Goal: Task Accomplishment & Management: Complete application form

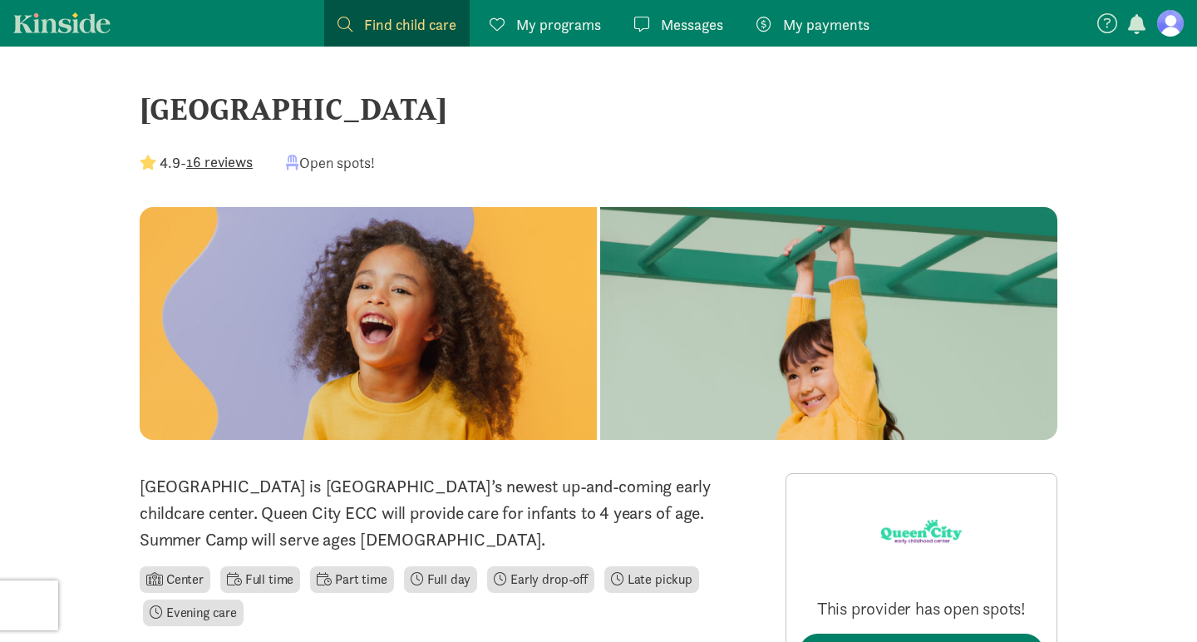
click at [403, 28] on span "Find child care" at bounding box center [410, 24] width 92 height 22
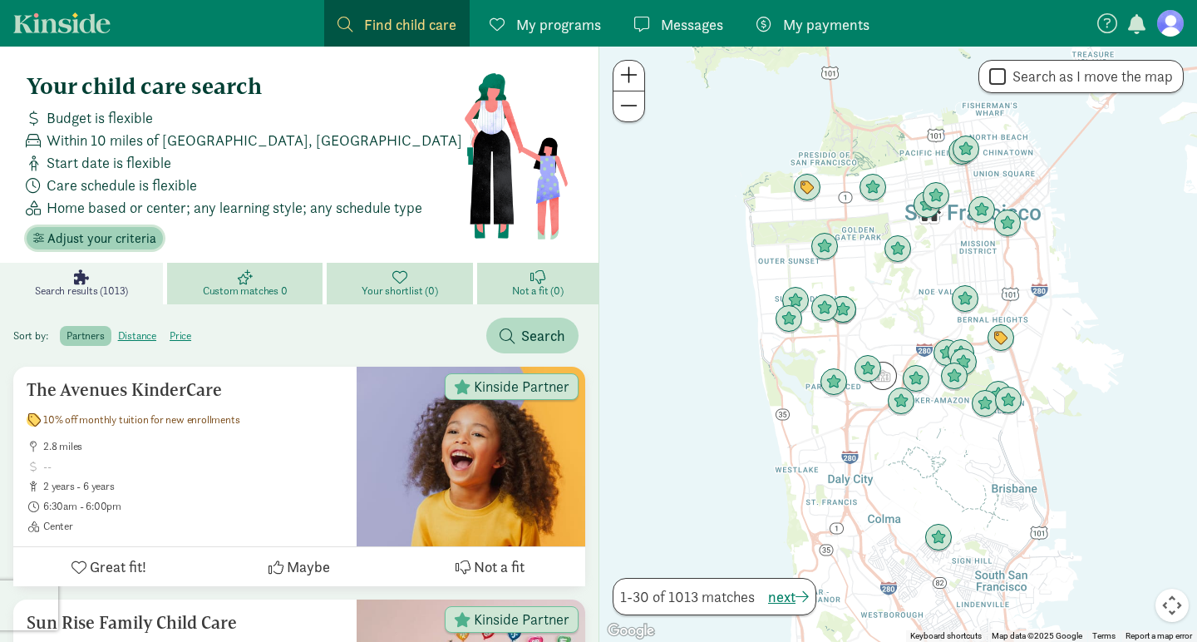
click at [108, 245] on span "Adjust your criteria" at bounding box center [101, 239] width 109 height 20
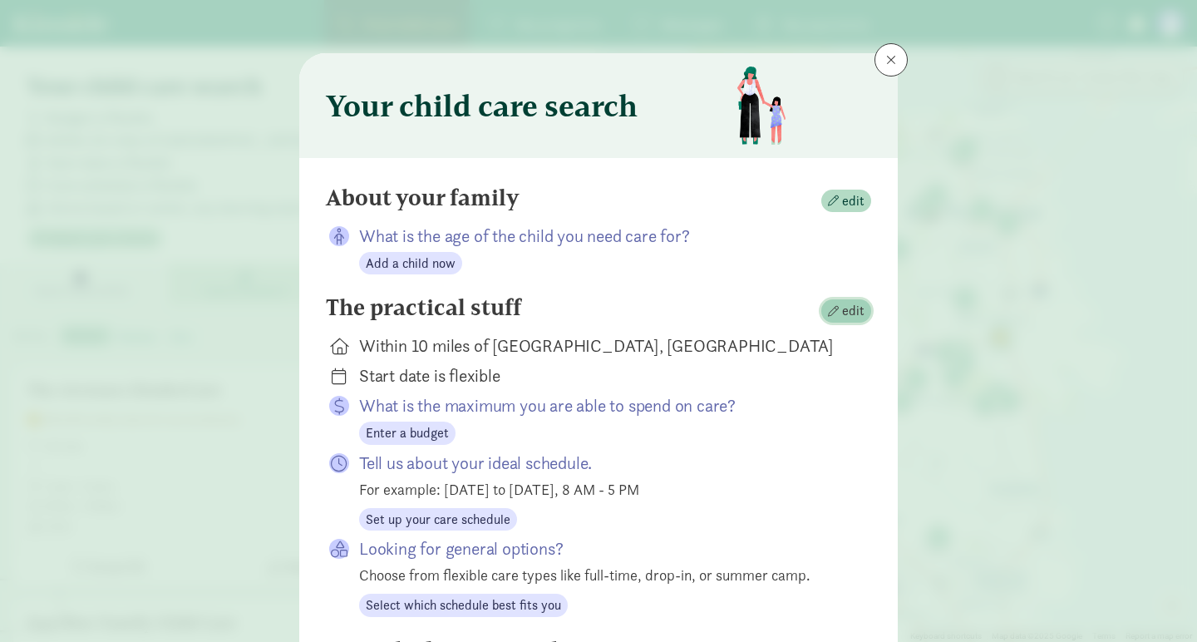
click at [839, 303] on span "edit" at bounding box center [846, 311] width 37 height 20
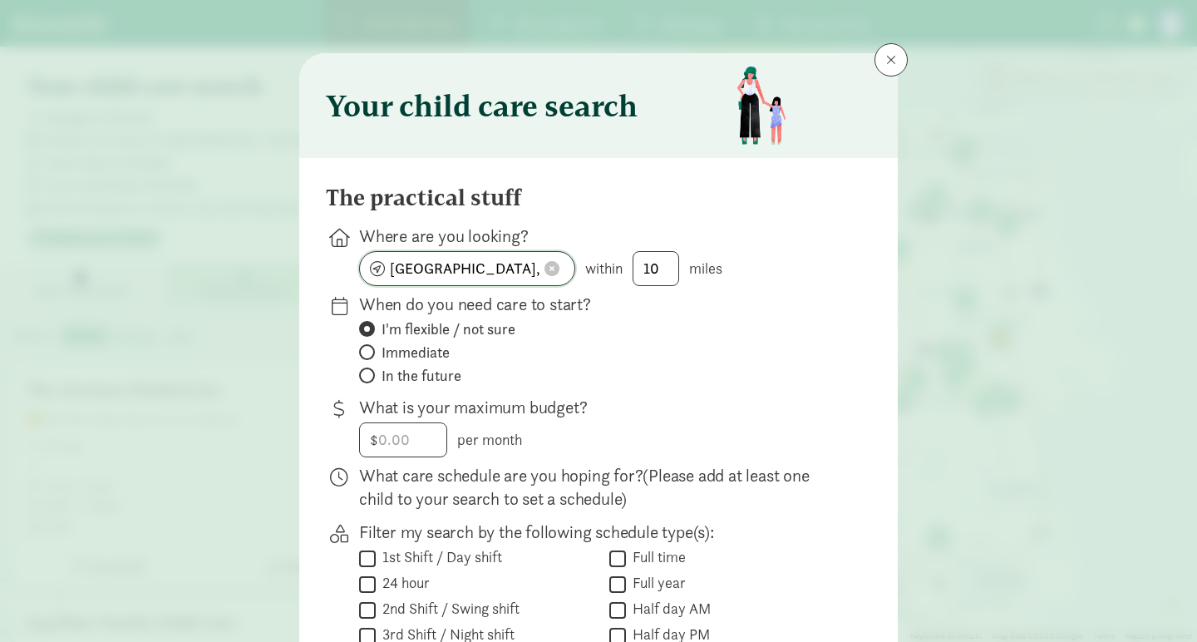
click at [472, 264] on input "San Francisco, CA" at bounding box center [467, 268] width 215 height 33
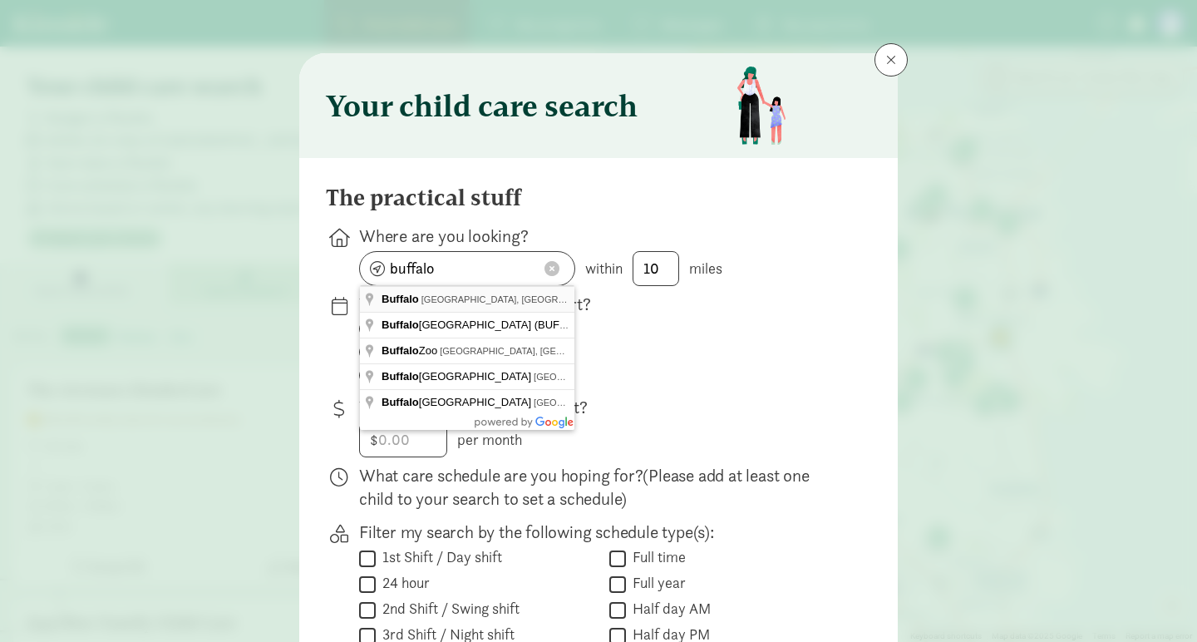
type input "Buffalo, NY, USA"
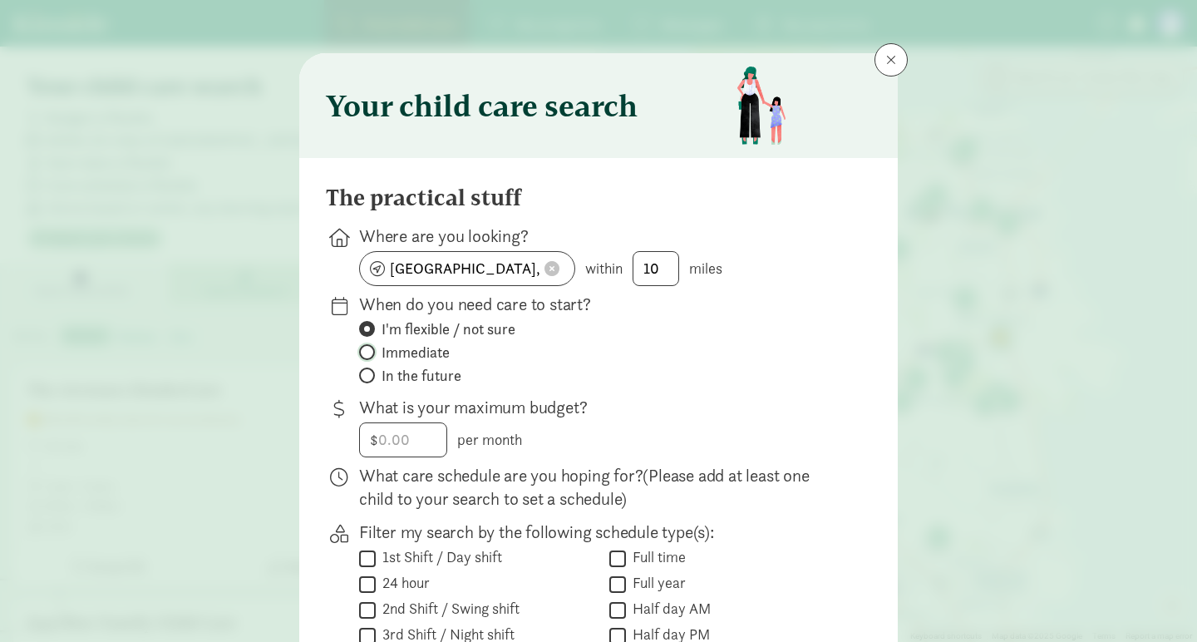
click at [367, 355] on input "Immediate" at bounding box center [364, 352] width 11 height 11
radio input "true"
radio input "false"
click at [371, 423] on input "number" at bounding box center [403, 439] width 86 height 33
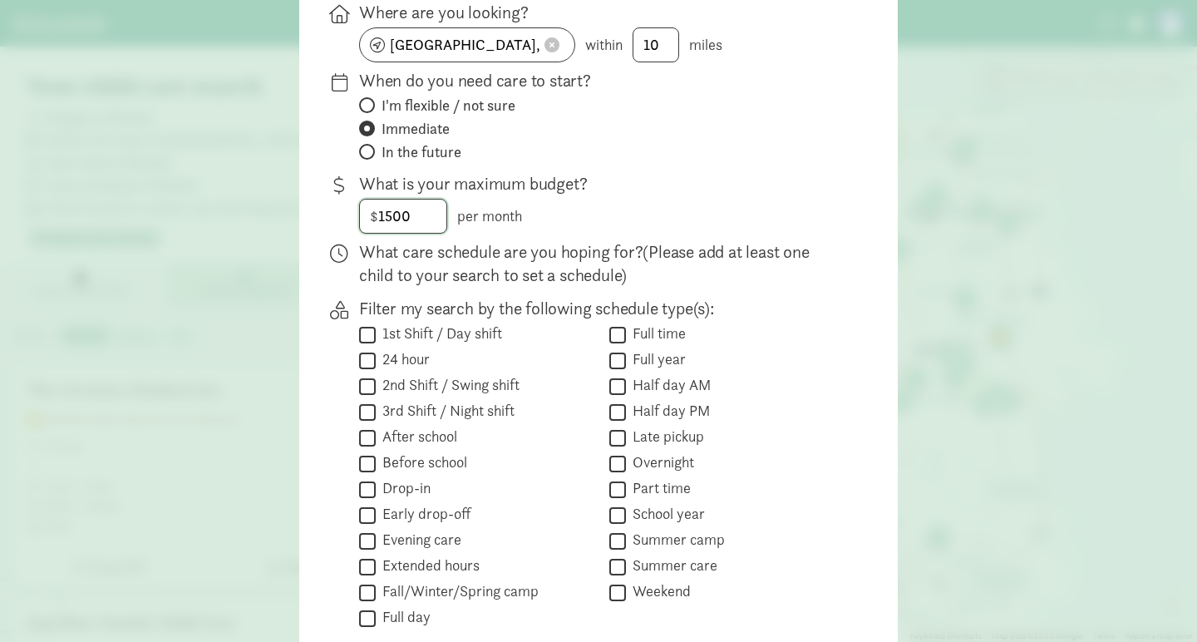
scroll to position [225, 0]
type input "1500"
click at [622, 385] on input "Half day AM" at bounding box center [617, 384] width 17 height 22
checkbox input "true"
click at [623, 411] on input "Half day PM" at bounding box center [617, 410] width 17 height 22
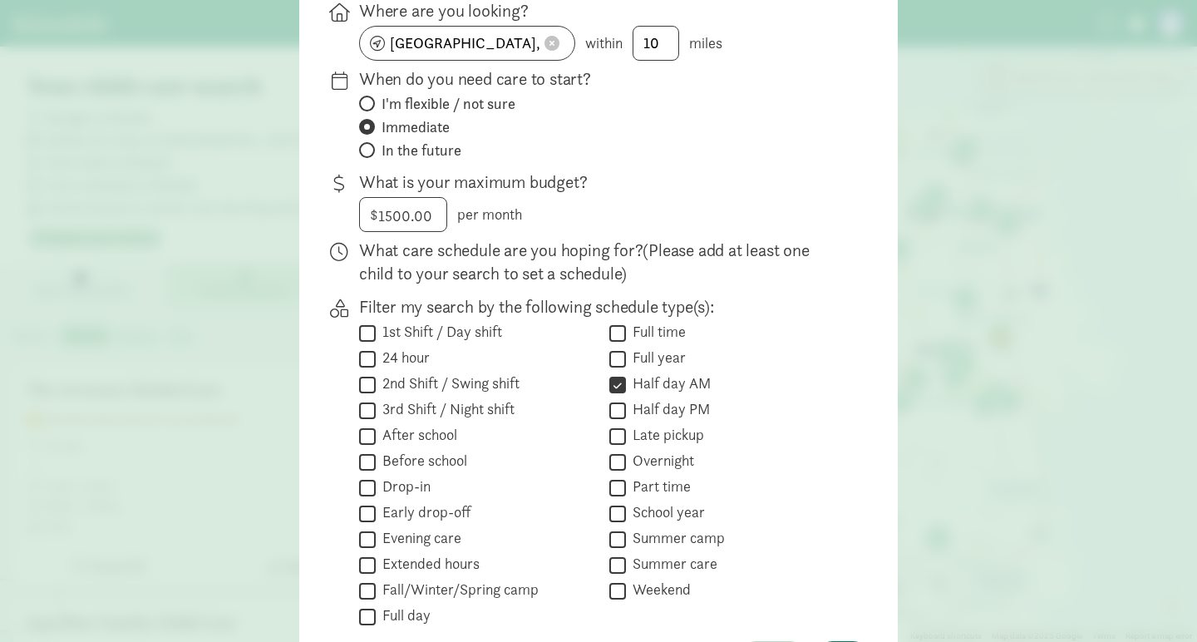
checkbox input "true"
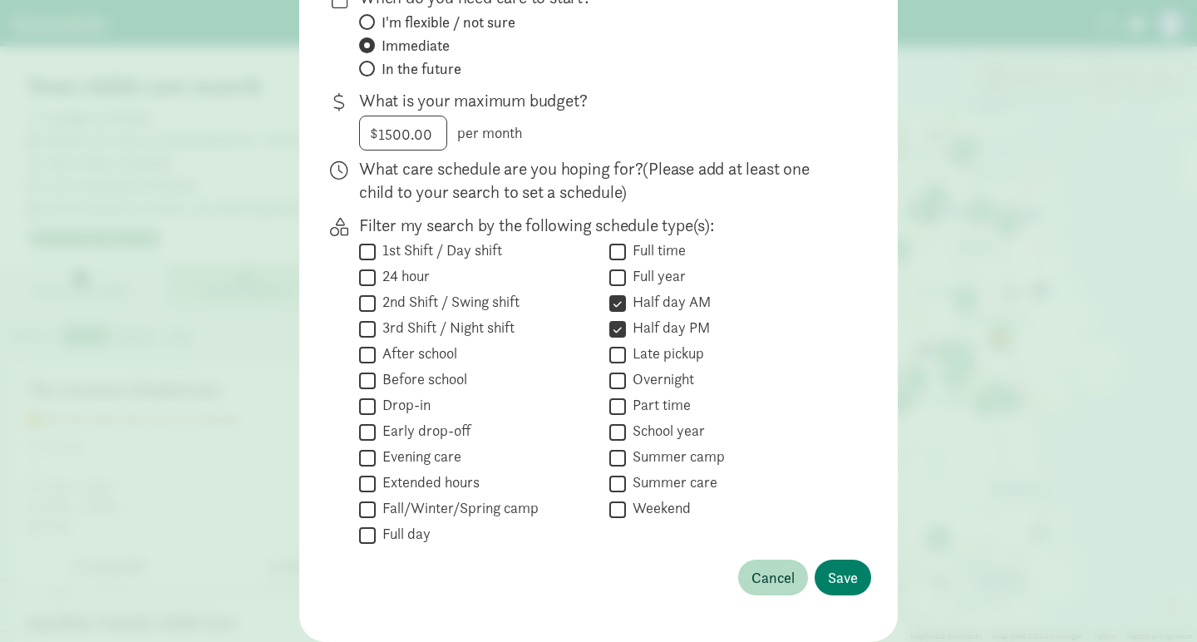
scroll to position [359, 0]
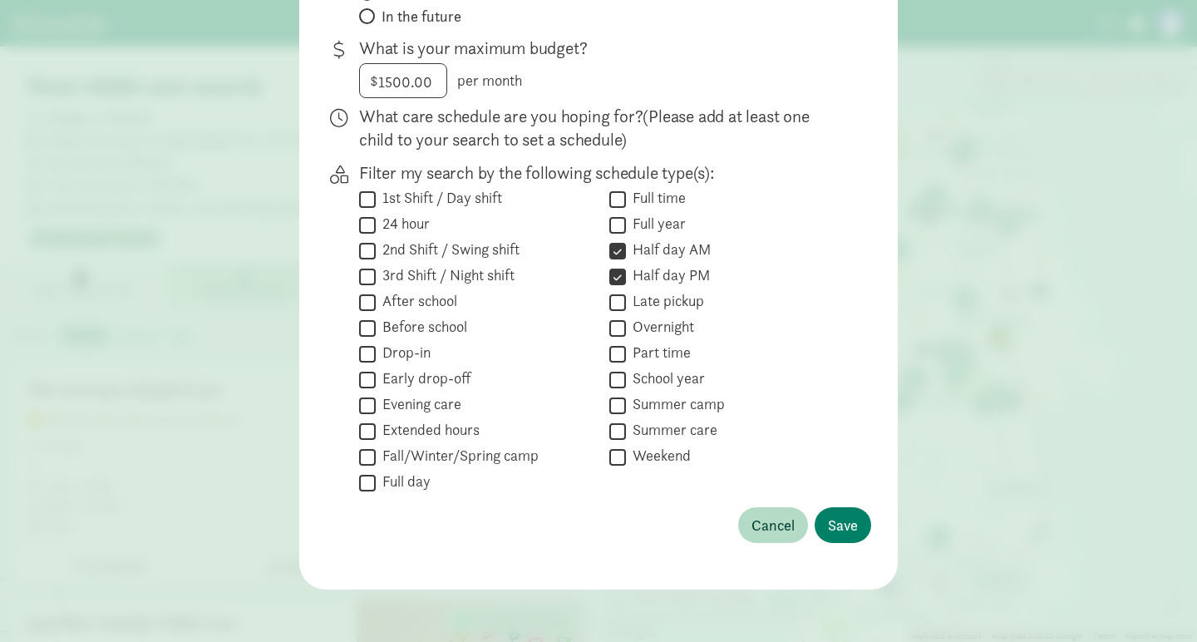
click at [373, 480] on input "Full day" at bounding box center [367, 482] width 17 height 22
checkbox input "true"
click at [835, 520] on span "Save" at bounding box center [843, 525] width 30 height 22
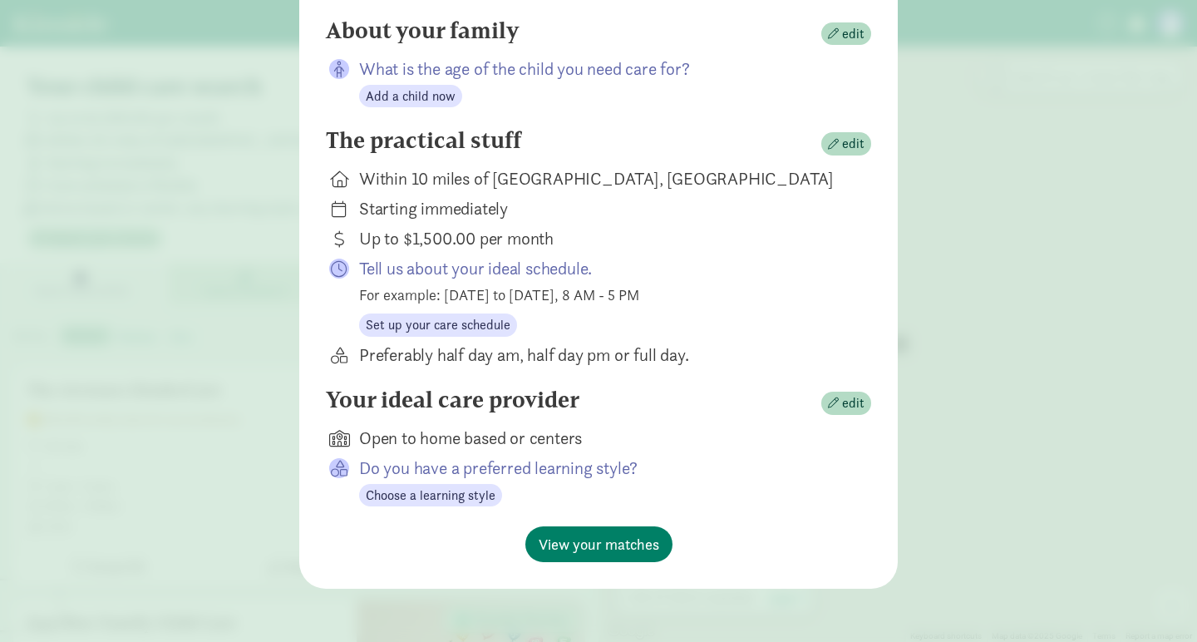
scroll to position [166, 0]
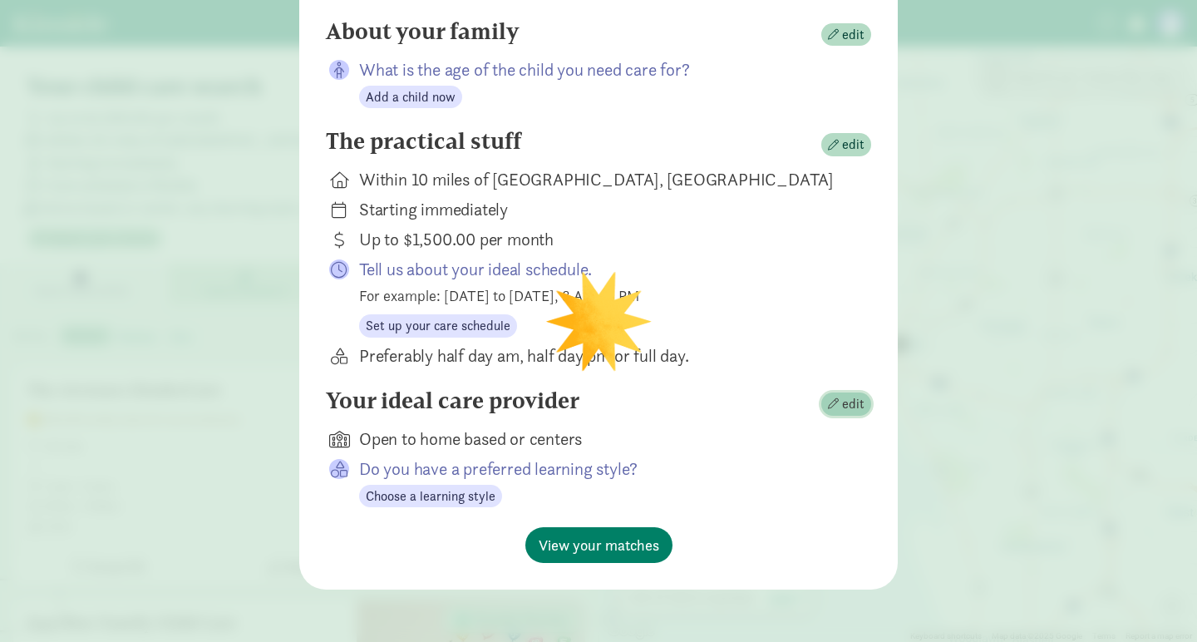
click at [840, 397] on span "edit" at bounding box center [846, 404] width 37 height 20
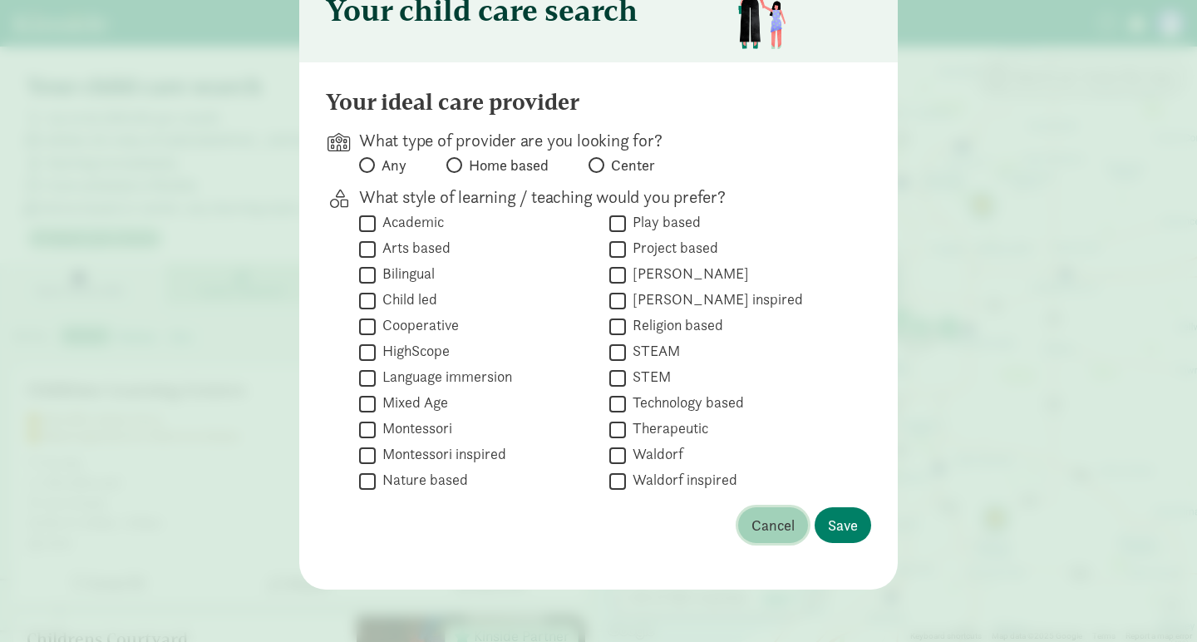
click at [747, 521] on button "Cancel" at bounding box center [773, 525] width 70 height 36
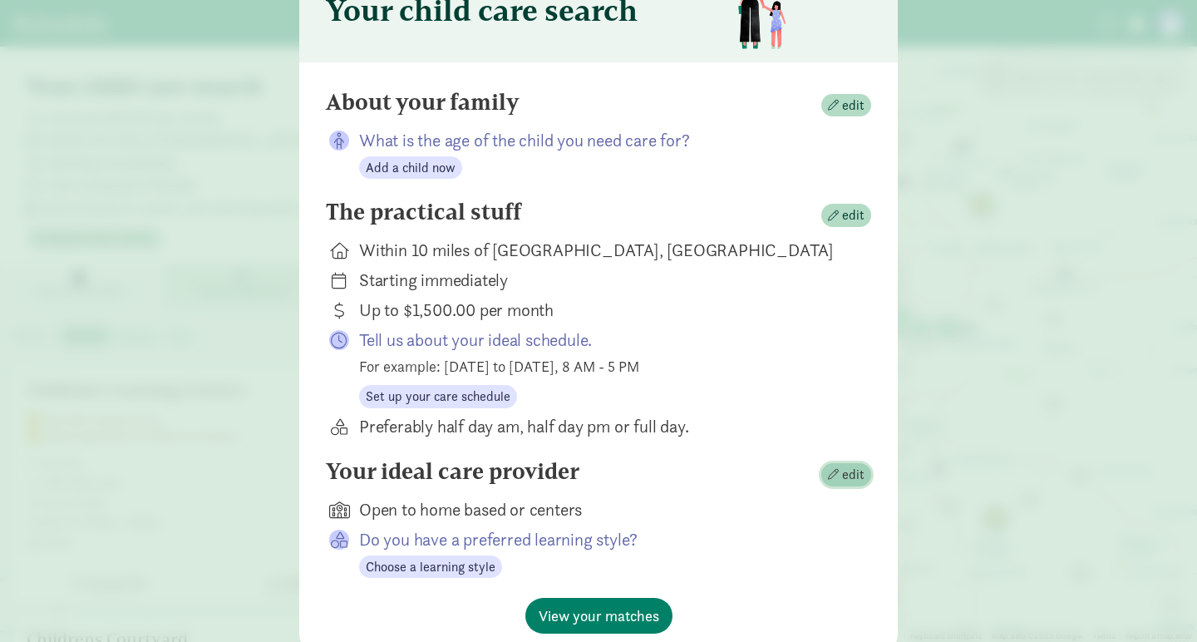
click at [846, 471] on span "edit" at bounding box center [853, 475] width 22 height 20
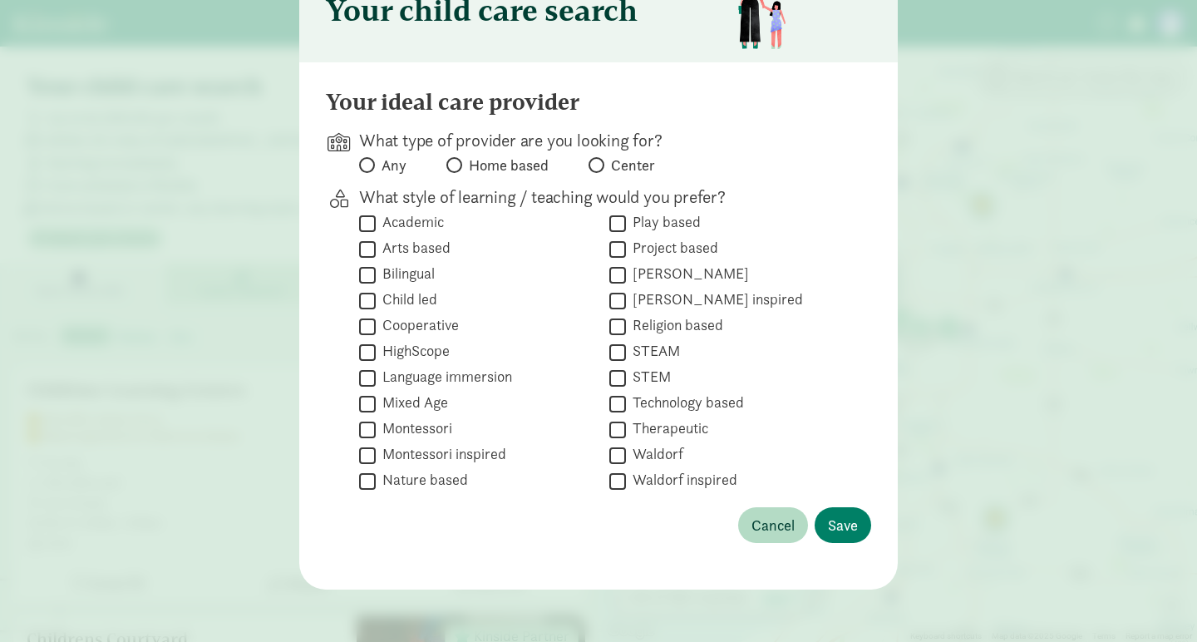
click at [372, 165] on span at bounding box center [367, 165] width 16 height 16
click at [370, 165] on input "Any" at bounding box center [364, 165] width 11 height 11
radio input "true"
click at [829, 514] on span "Save" at bounding box center [843, 525] width 30 height 22
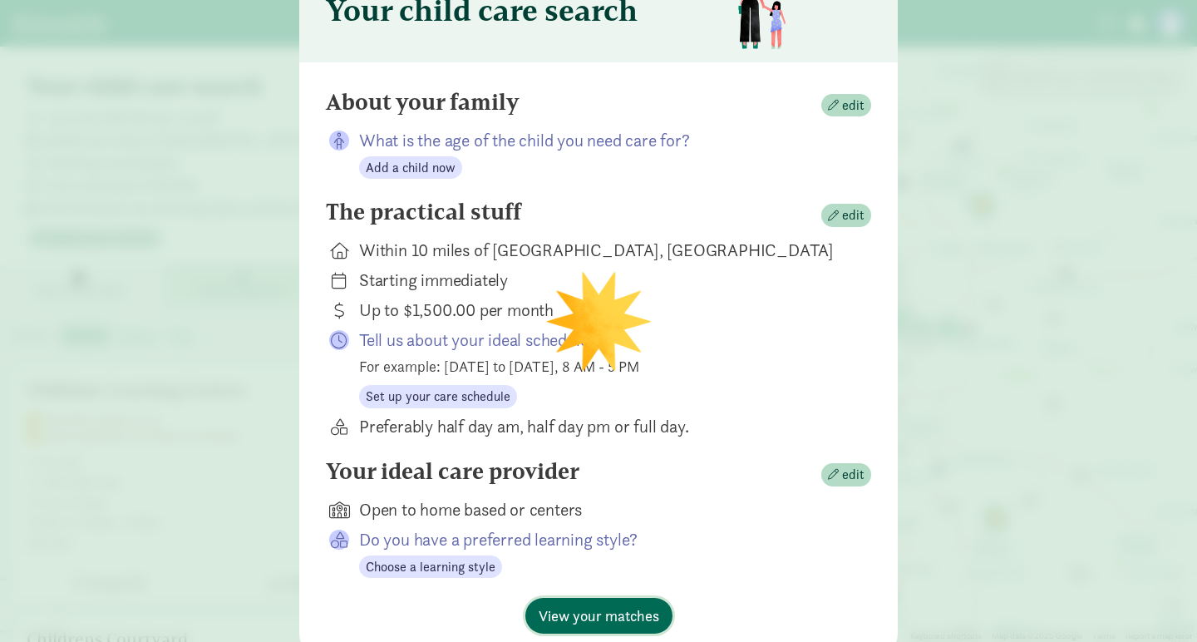
click at [611, 613] on span "View your matches" at bounding box center [599, 615] width 121 height 22
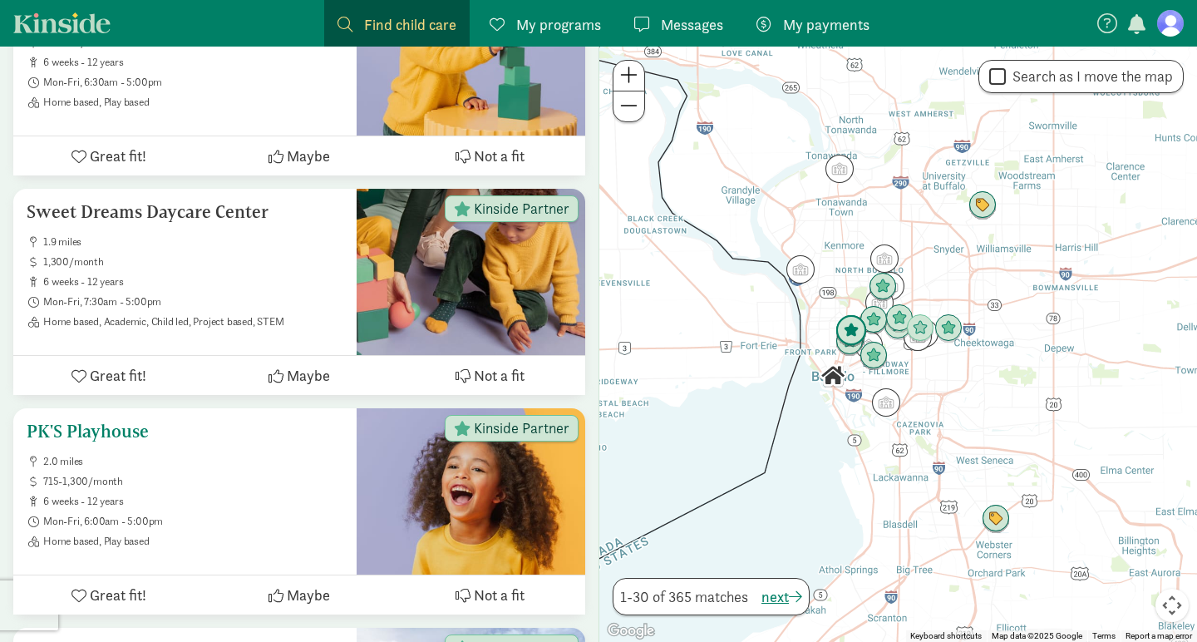
scroll to position [1128, 0]
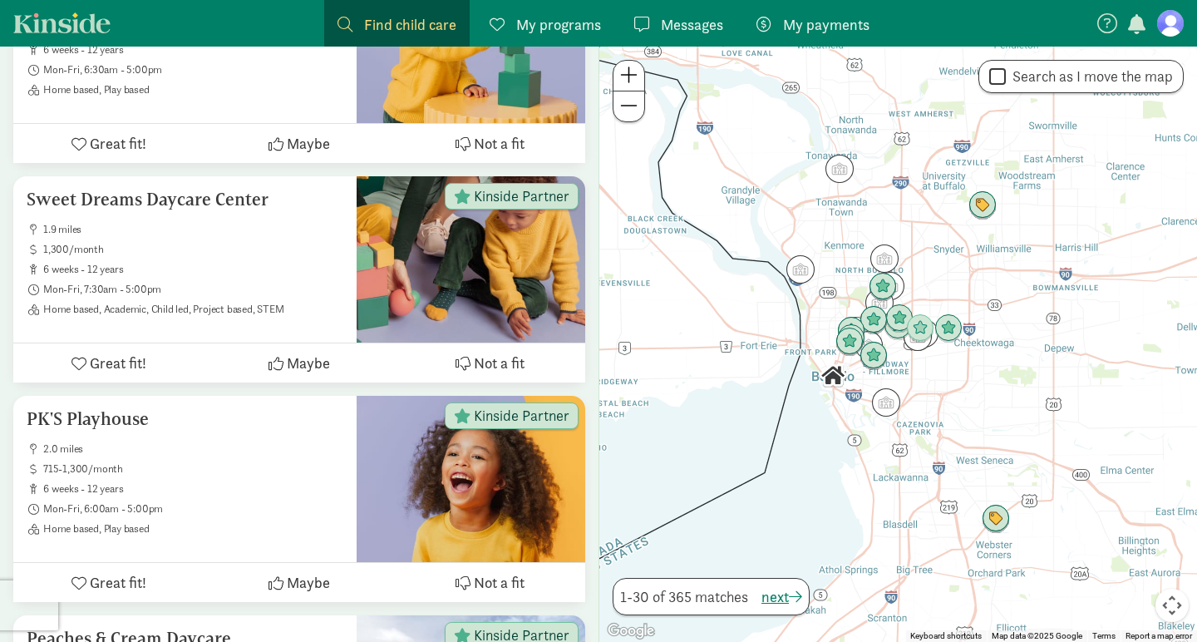
click at [626, 81] on span at bounding box center [628, 75] width 17 height 20
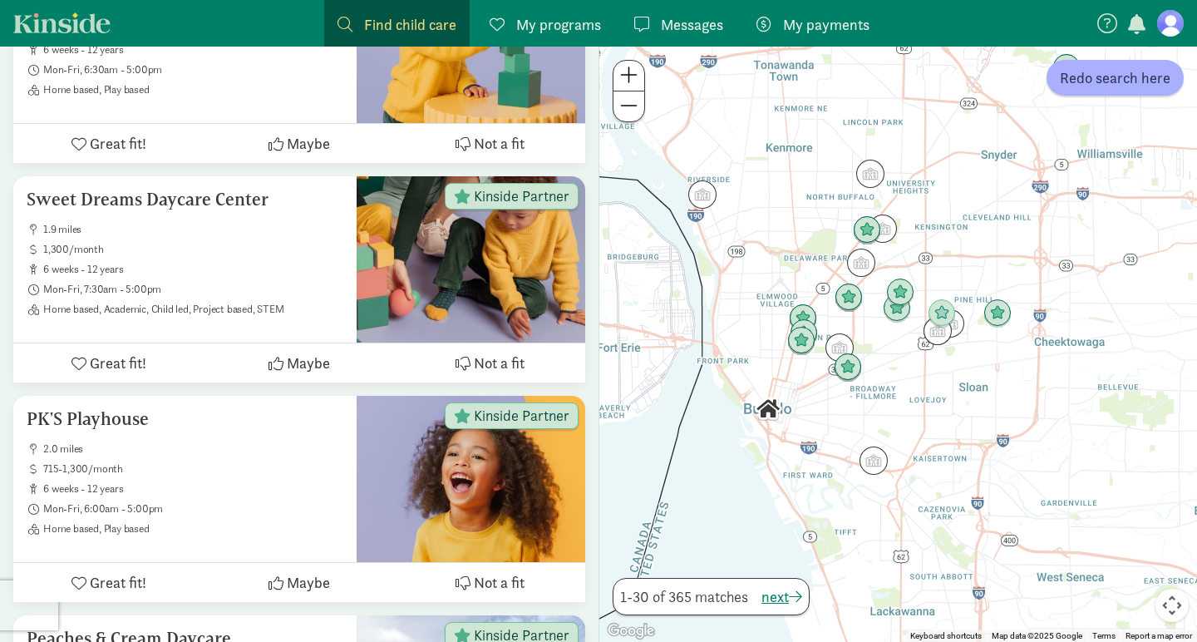
click at [626, 81] on span at bounding box center [628, 75] width 17 height 20
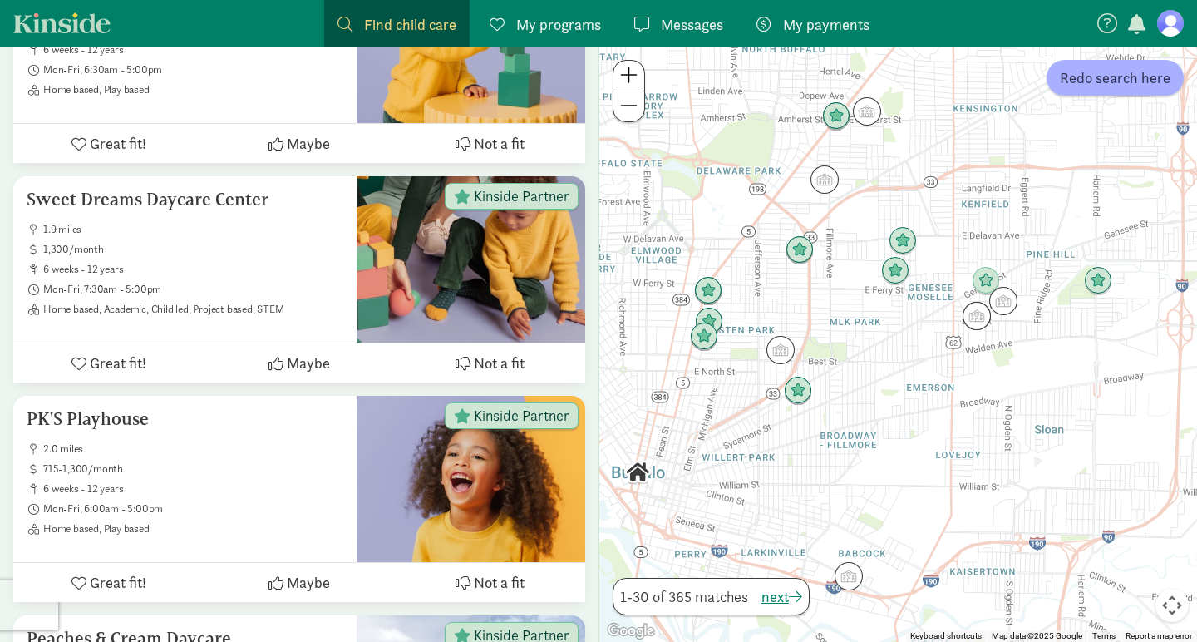
click at [626, 81] on span at bounding box center [628, 75] width 17 height 20
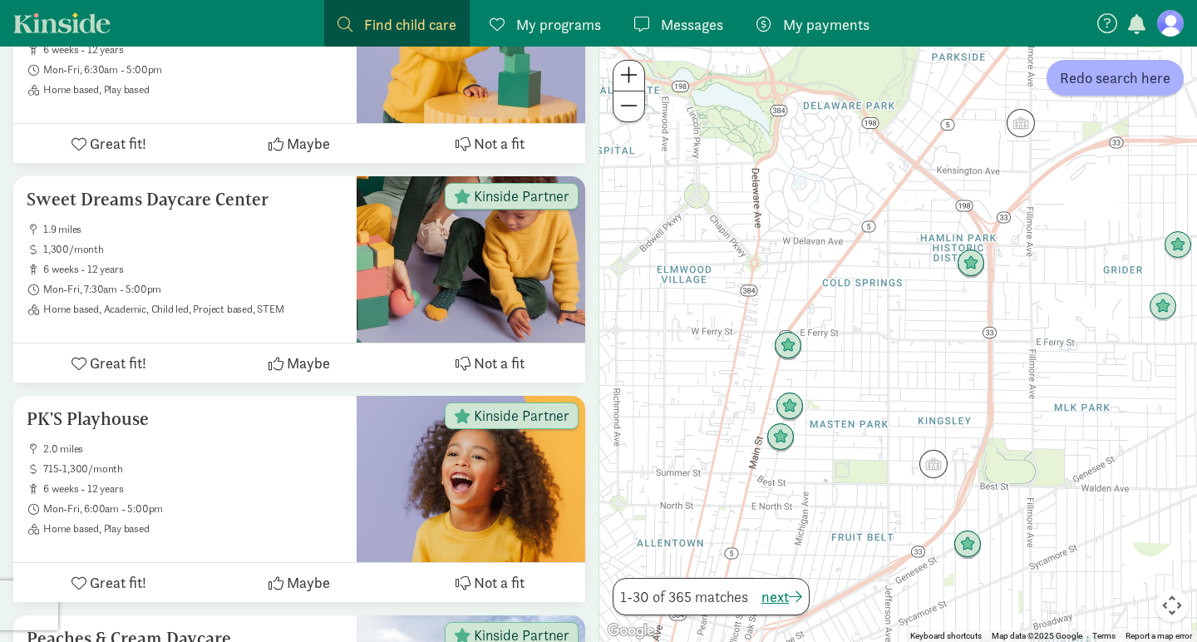
drag, startPoint x: 932, startPoint y: 320, endPoint x: 1207, endPoint y: 430, distance: 296.3
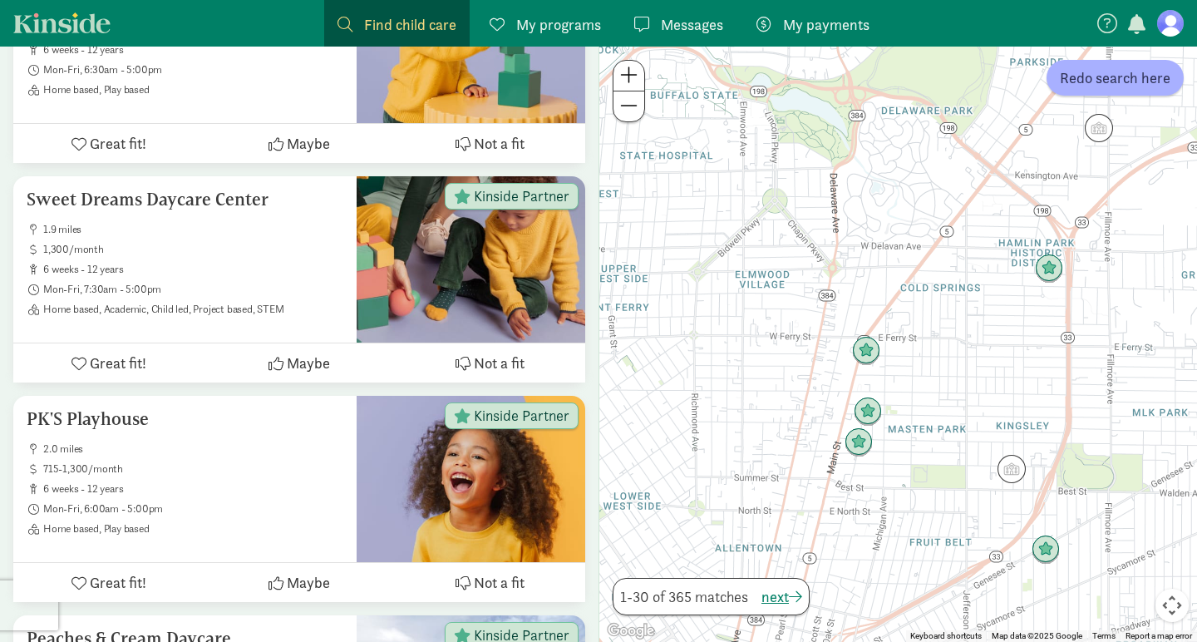
drag, startPoint x: 896, startPoint y: 422, endPoint x: 977, endPoint y: 427, distance: 80.8
click at [977, 427] on div at bounding box center [898, 344] width 598 height 595
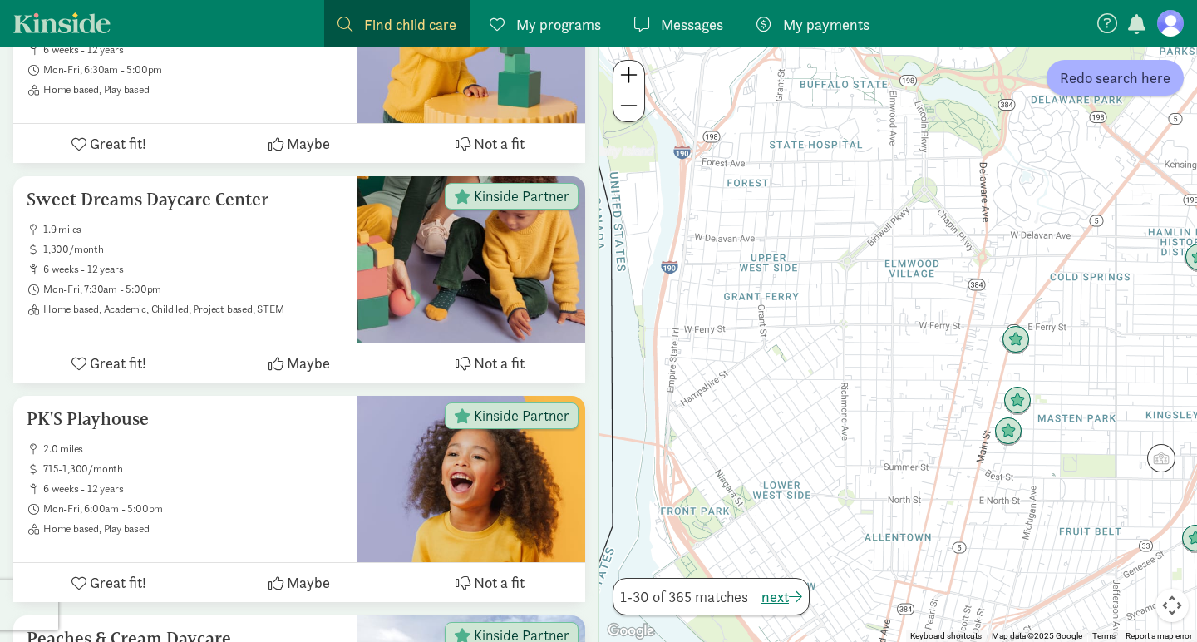
drag, startPoint x: 914, startPoint y: 400, endPoint x: 1068, endPoint y: 388, distance: 154.3
click at [1068, 388] on div at bounding box center [898, 344] width 598 height 595
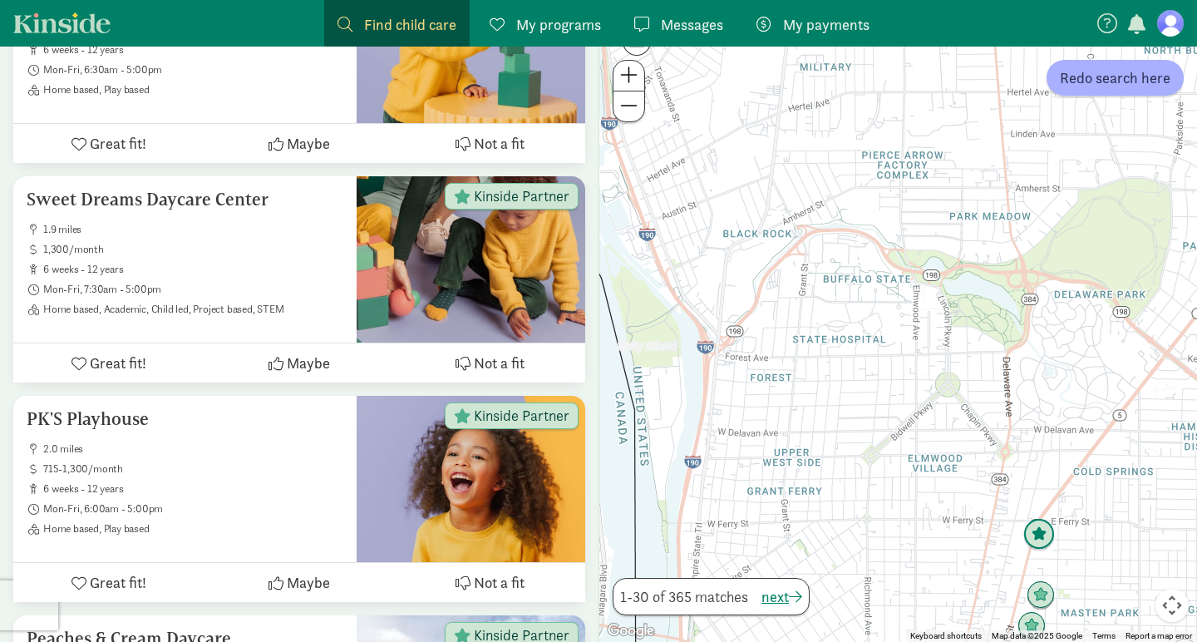
drag, startPoint x: 1024, startPoint y: 351, endPoint x: 1045, endPoint y: 547, distance: 197.3
click at [1045, 547] on img "Click to see details" at bounding box center [1039, 535] width 32 height 32
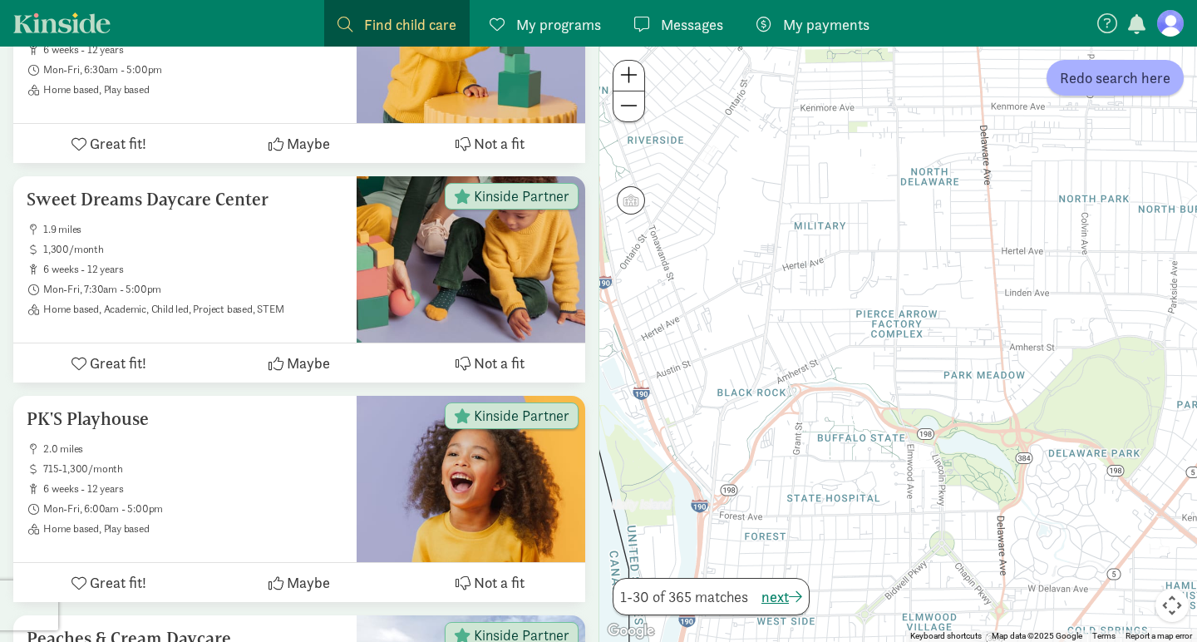
drag, startPoint x: 1028, startPoint y: 338, endPoint x: 1027, endPoint y: 499, distance: 161.3
click at [1027, 499] on div at bounding box center [898, 344] width 598 height 595
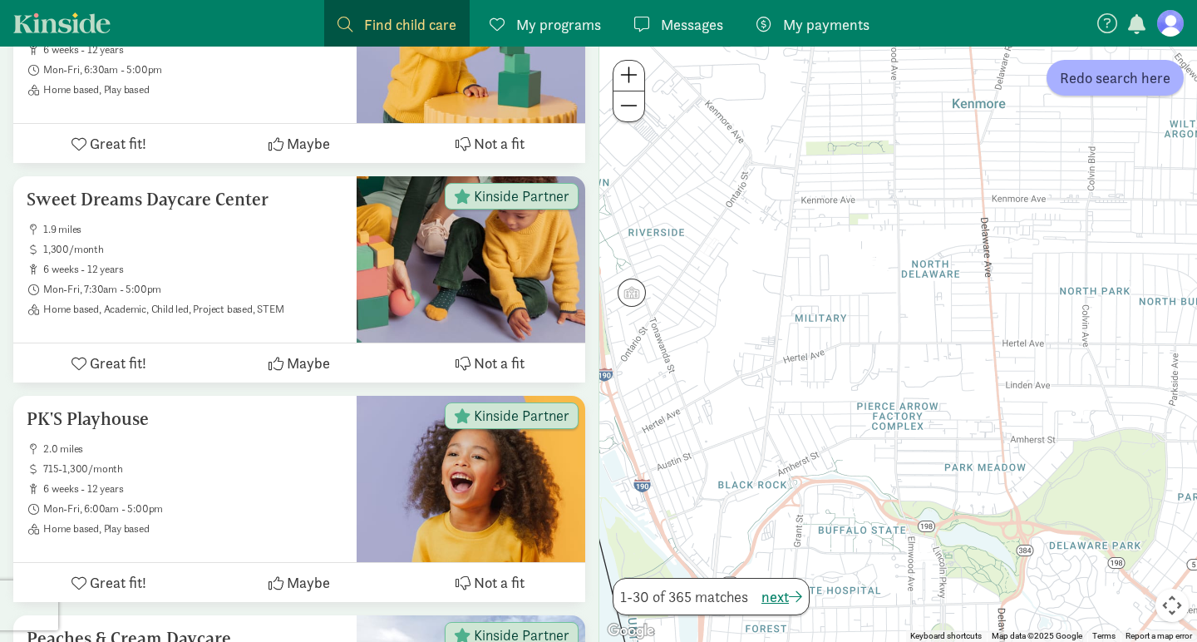
drag, startPoint x: 1027, startPoint y: 499, endPoint x: 1028, endPoint y: 589, distance: 90.6
click at [1028, 589] on div at bounding box center [898, 344] width 598 height 595
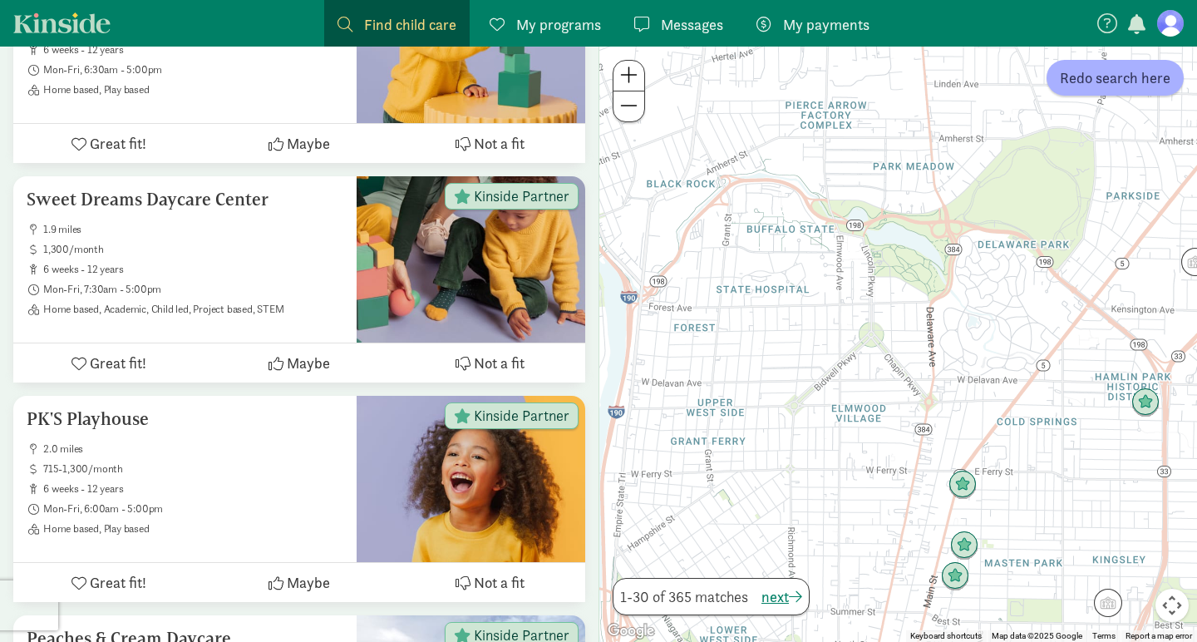
drag, startPoint x: 1028, startPoint y: 590, endPoint x: 955, endPoint y: 287, distance: 312.2
click at [955, 287] on div at bounding box center [898, 344] width 598 height 595
click at [963, 496] on img "Click to see details" at bounding box center [963, 485] width 32 height 32
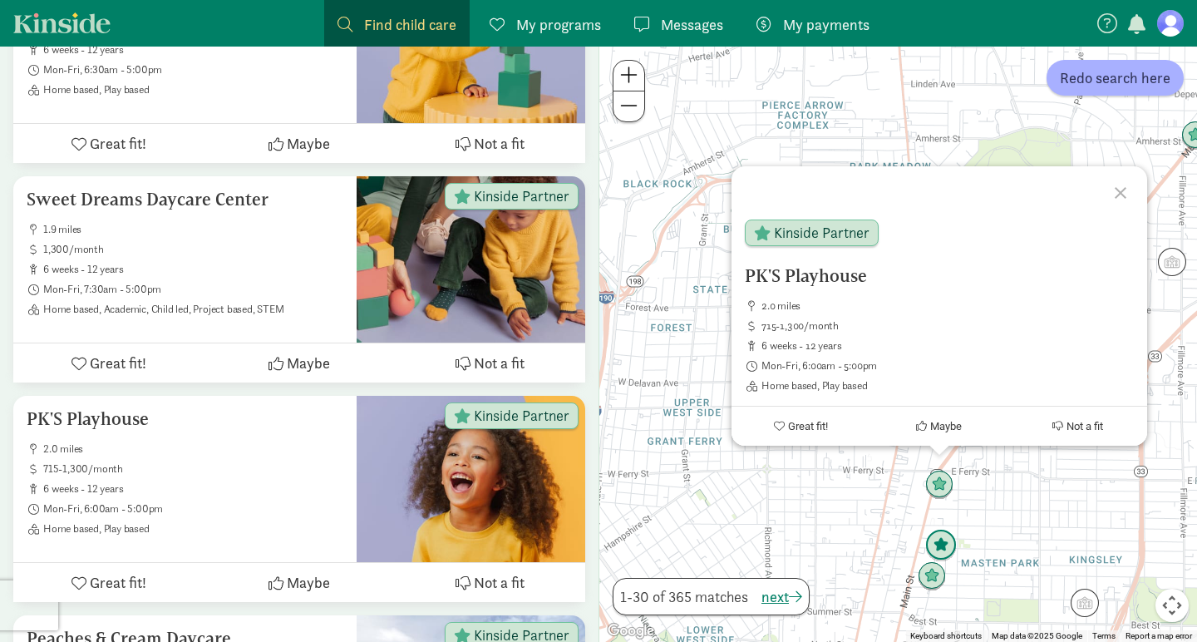
click at [945, 551] on img "Click to see details" at bounding box center [941, 546] width 32 height 32
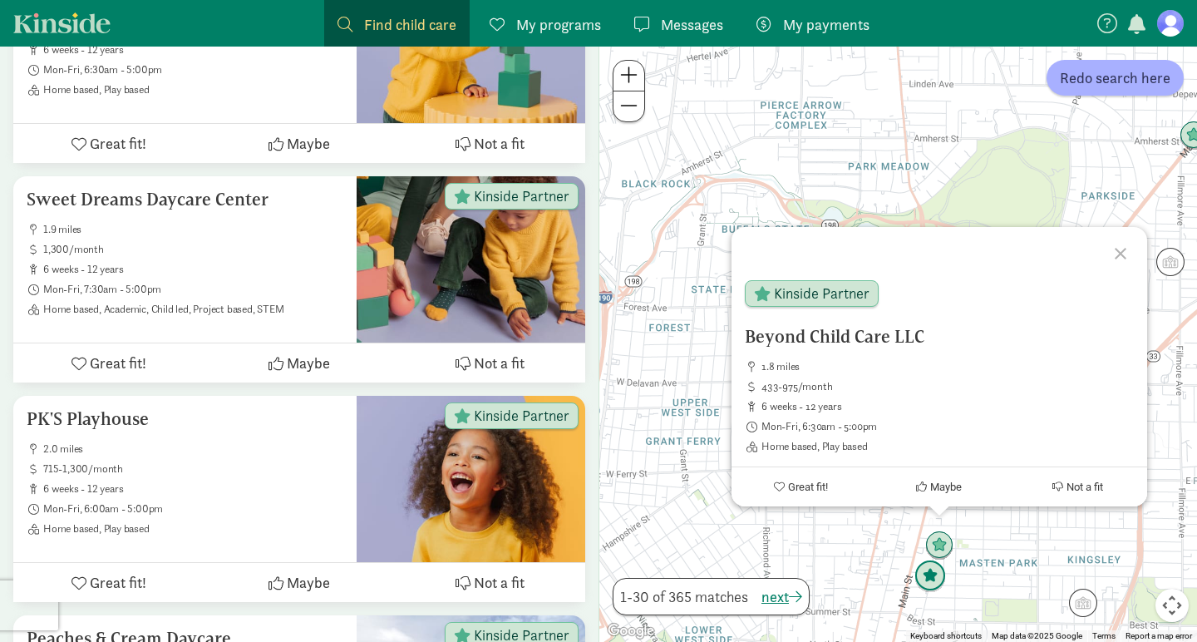
click at [934, 571] on img "Click to see details" at bounding box center [931, 576] width 32 height 32
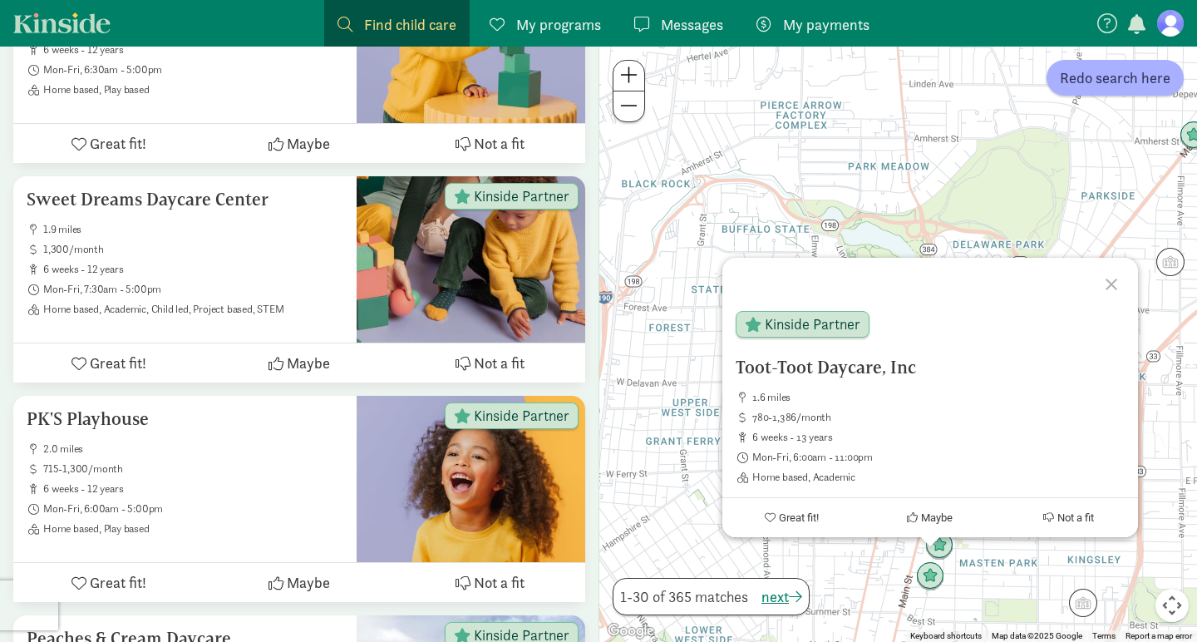
click at [1113, 279] on div at bounding box center [1114, 282] width 48 height 48
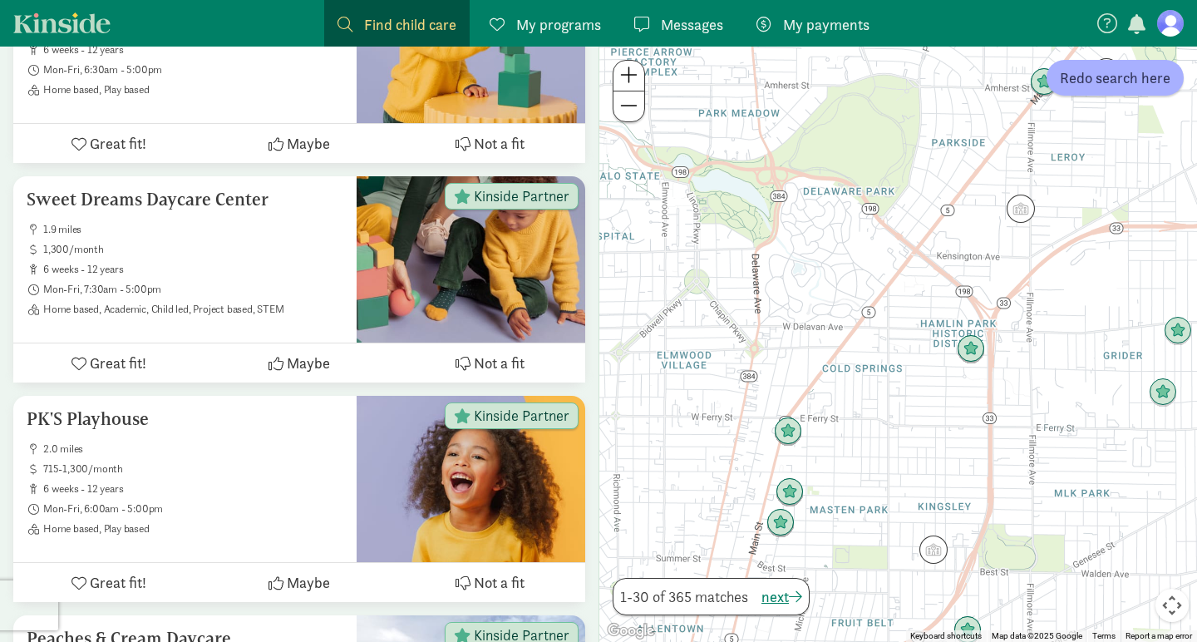
drag, startPoint x: 1033, startPoint y: 360, endPoint x: 880, endPoint y: 307, distance: 162.8
click at [882, 307] on div at bounding box center [898, 344] width 598 height 595
click at [975, 346] on img "Click to see details" at bounding box center [971, 349] width 32 height 32
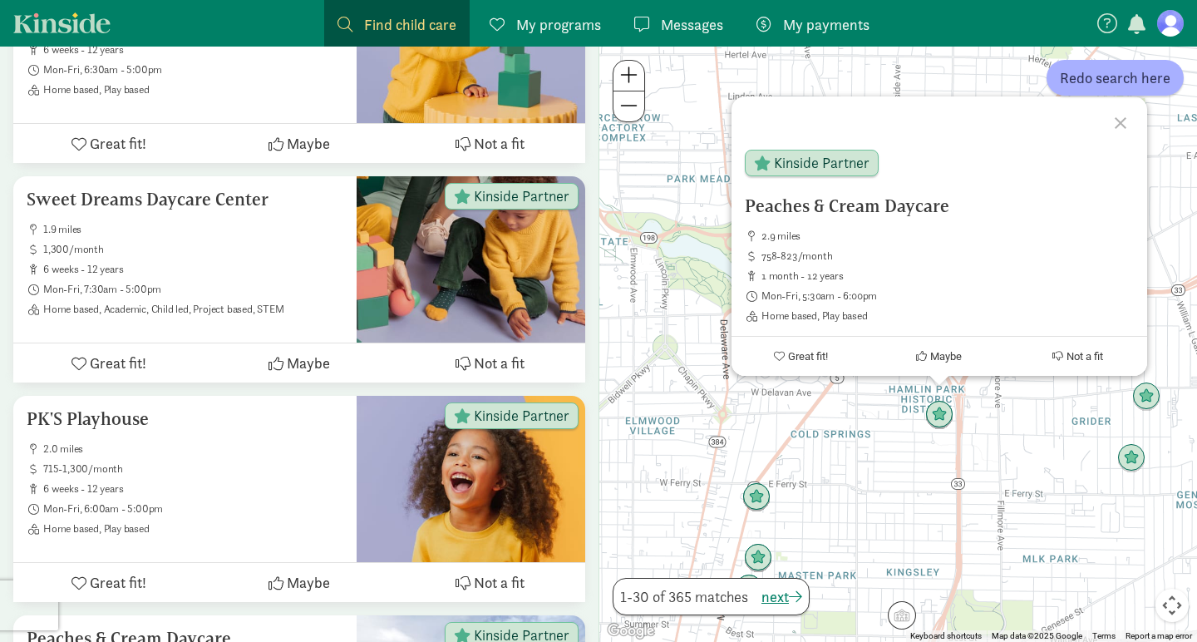
click at [1120, 119] on div at bounding box center [1123, 120] width 48 height 48
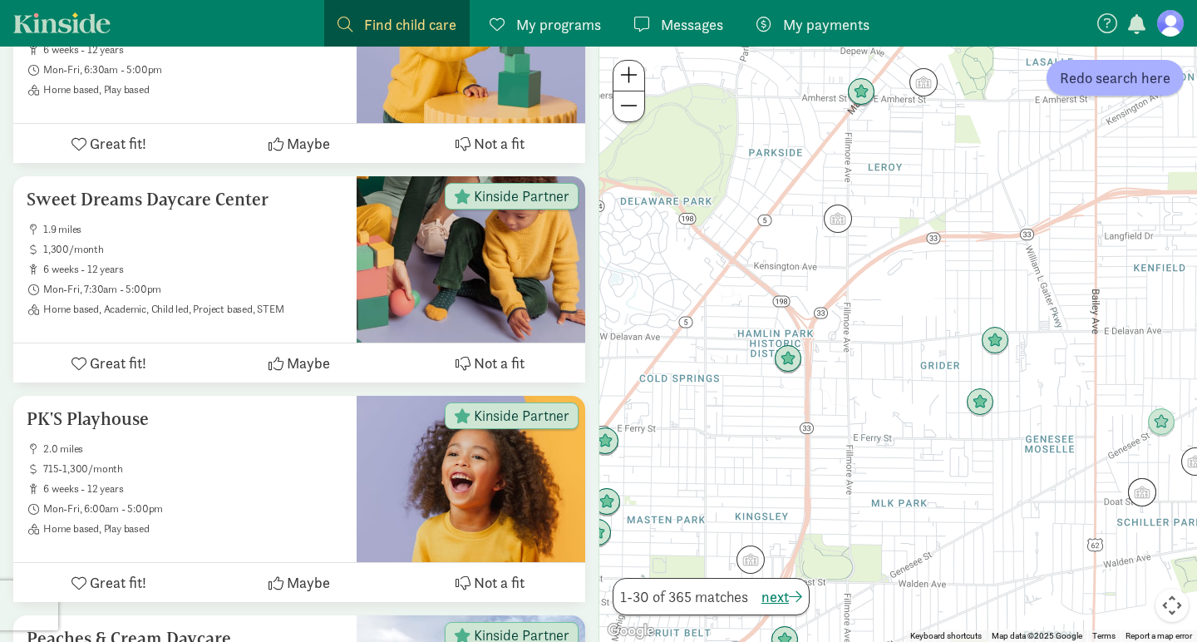
drag, startPoint x: 1067, startPoint y: 403, endPoint x: 912, endPoint y: 347, distance: 164.7
click at [912, 347] on div at bounding box center [898, 344] width 598 height 595
click at [994, 336] on img "Click to see details" at bounding box center [995, 340] width 32 height 32
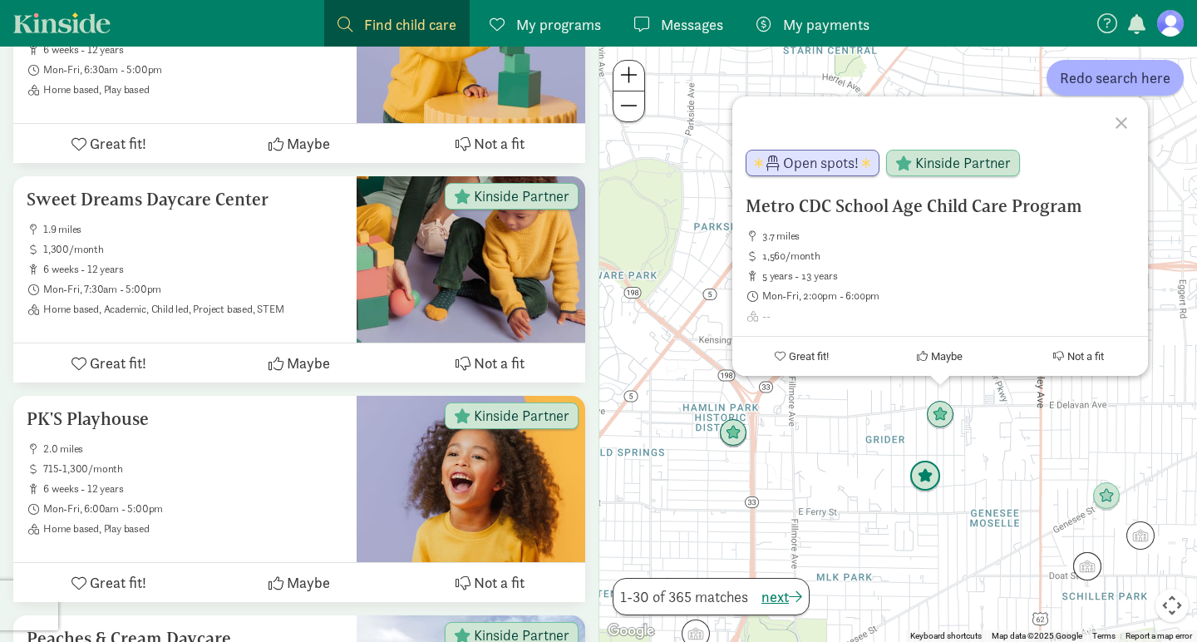
click at [924, 487] on img "Click to see details" at bounding box center [926, 477] width 32 height 32
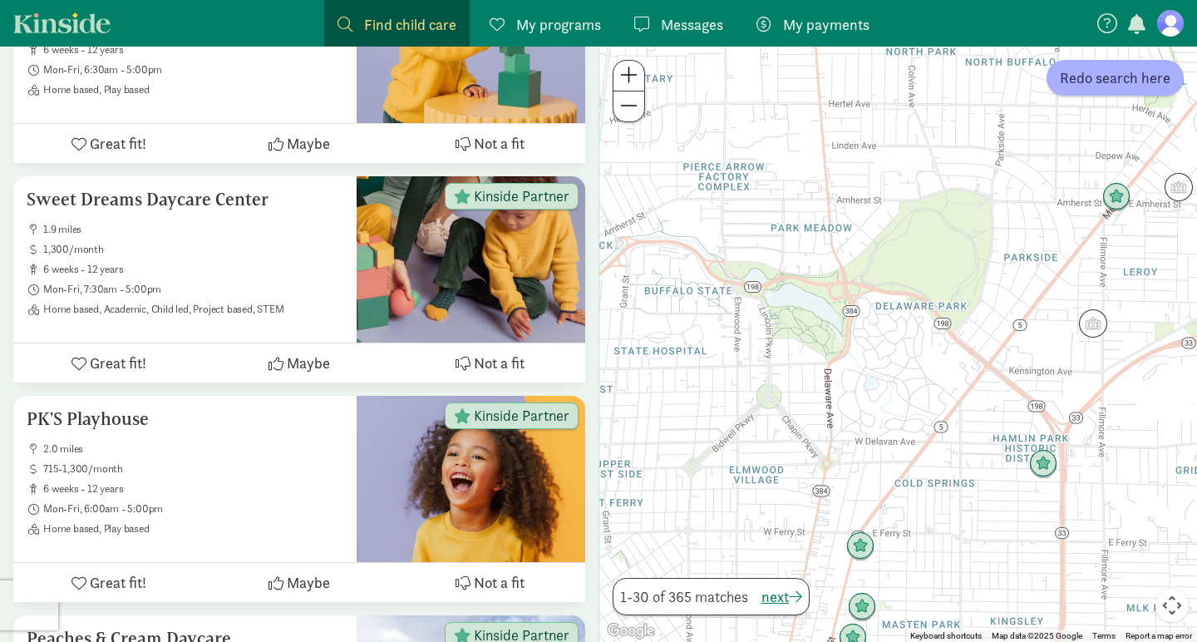
drag, startPoint x: 836, startPoint y: 520, endPoint x: 1150, endPoint y: 549, distance: 314.8
click at [1150, 549] on div "To navigate, press the arrow keys." at bounding box center [898, 344] width 598 height 595
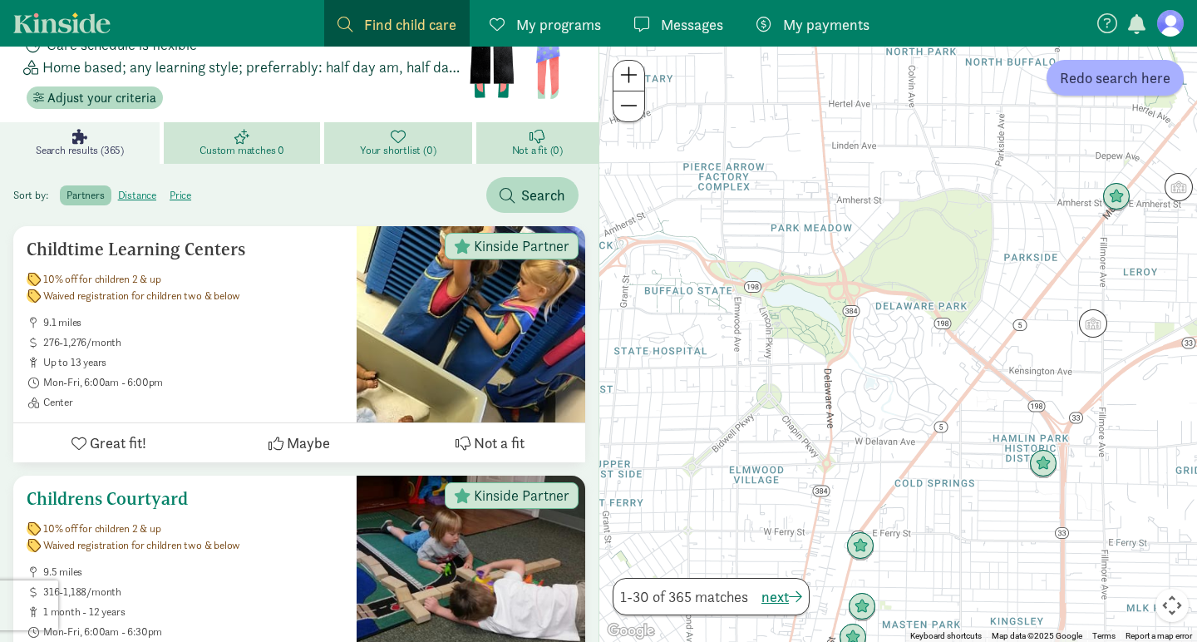
scroll to position [0, 0]
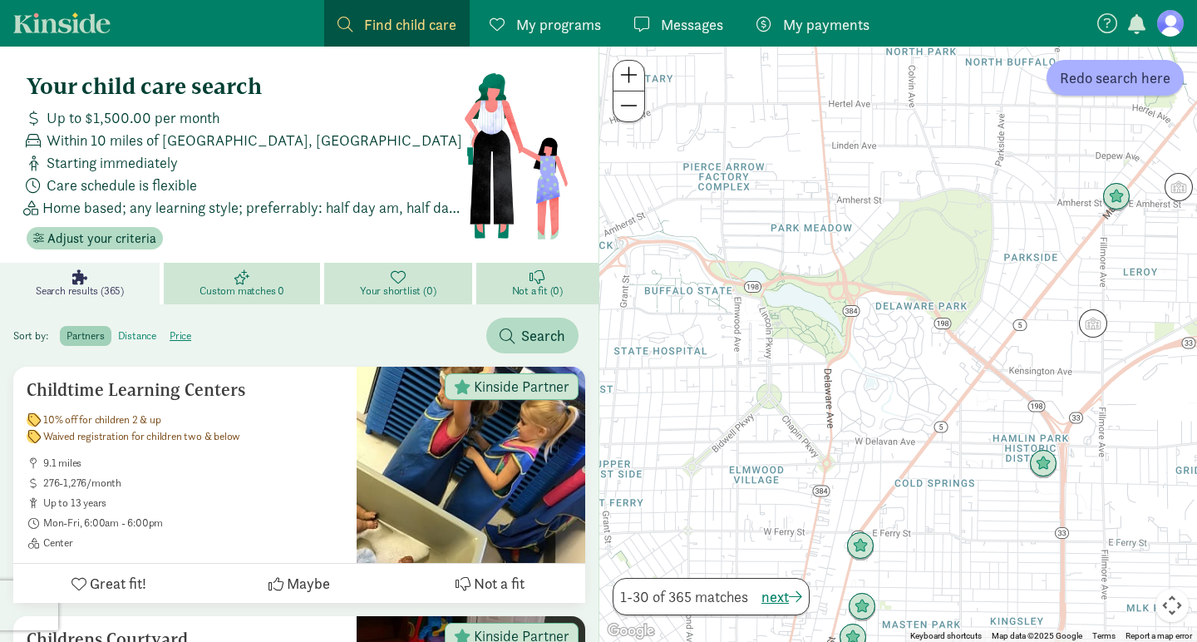
click at [163, 335] on label "distance" at bounding box center [180, 336] width 35 height 20
click at [118, 329] on input "distance" at bounding box center [118, 329] width 0 height 0
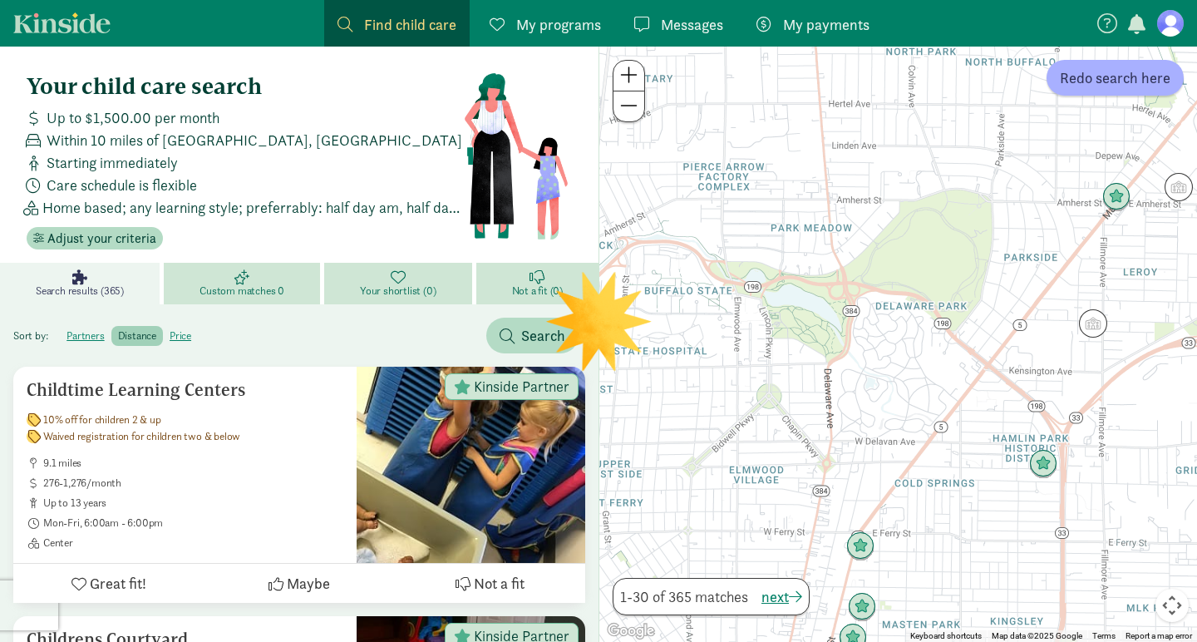
click at [140, 335] on label "distance" at bounding box center [137, 336] width 52 height 20
click at [118, 329] on input "distance" at bounding box center [118, 329] width 0 height 0
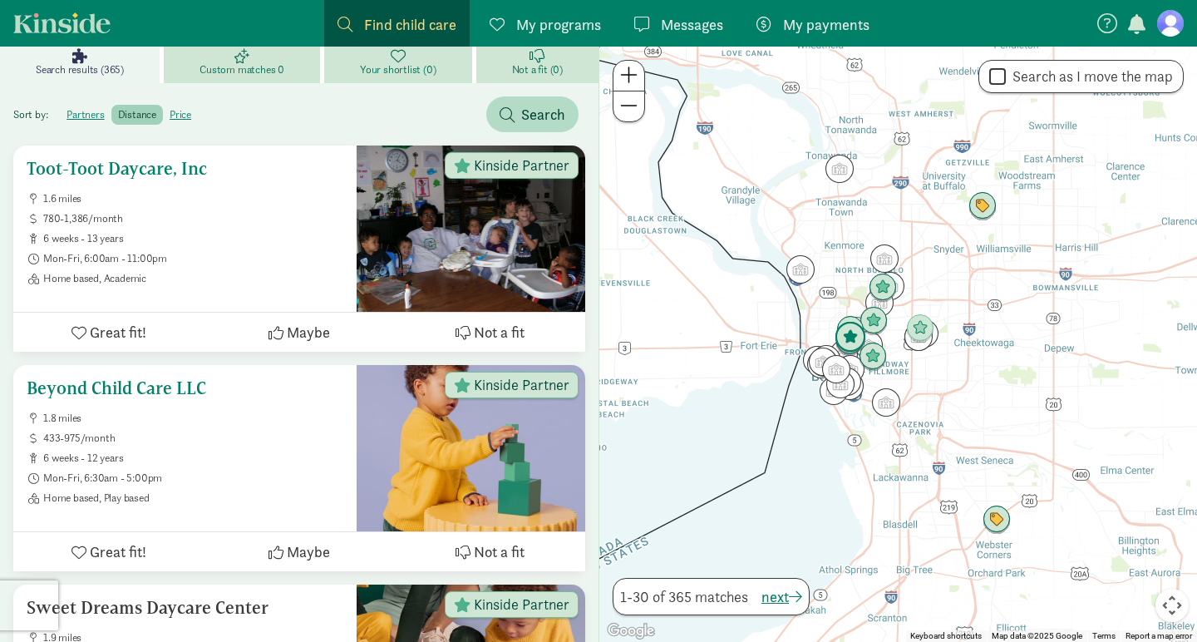
scroll to position [218, 0]
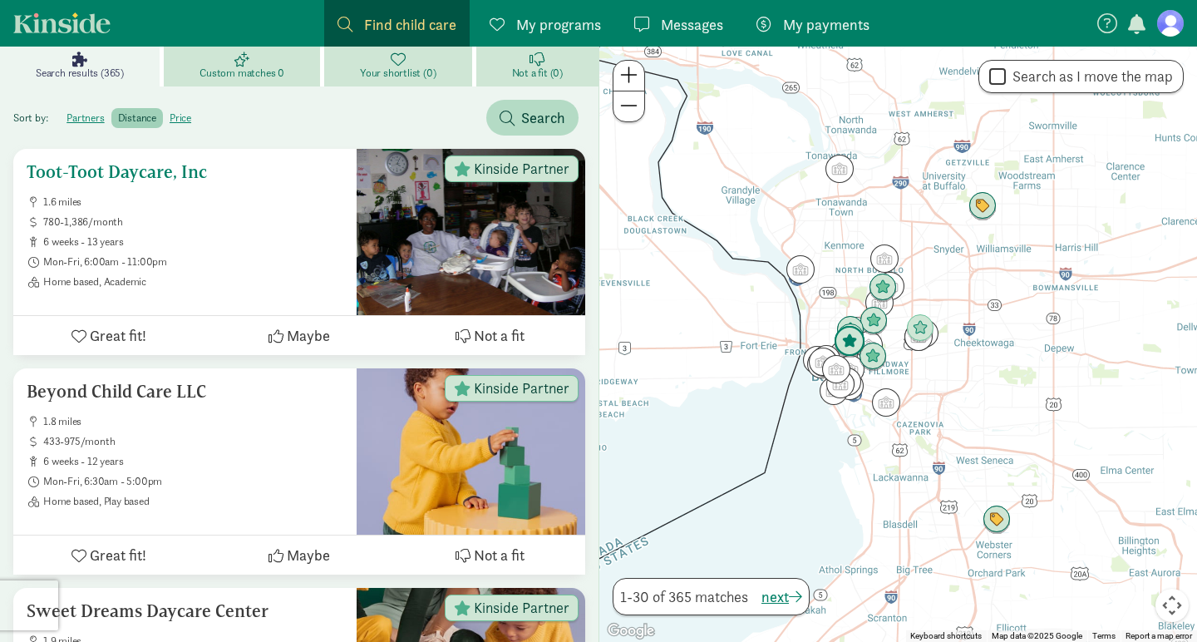
click at [151, 174] on h5 "Toot-Toot Daycare, Inc" at bounding box center [185, 172] width 317 height 20
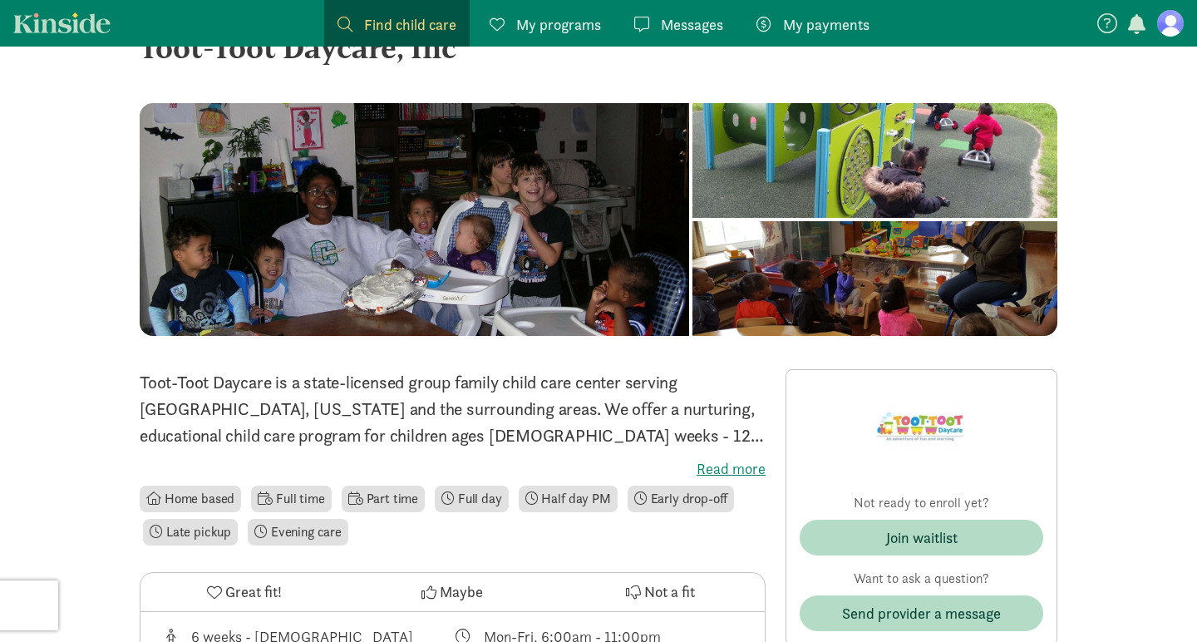
scroll to position [63, 0]
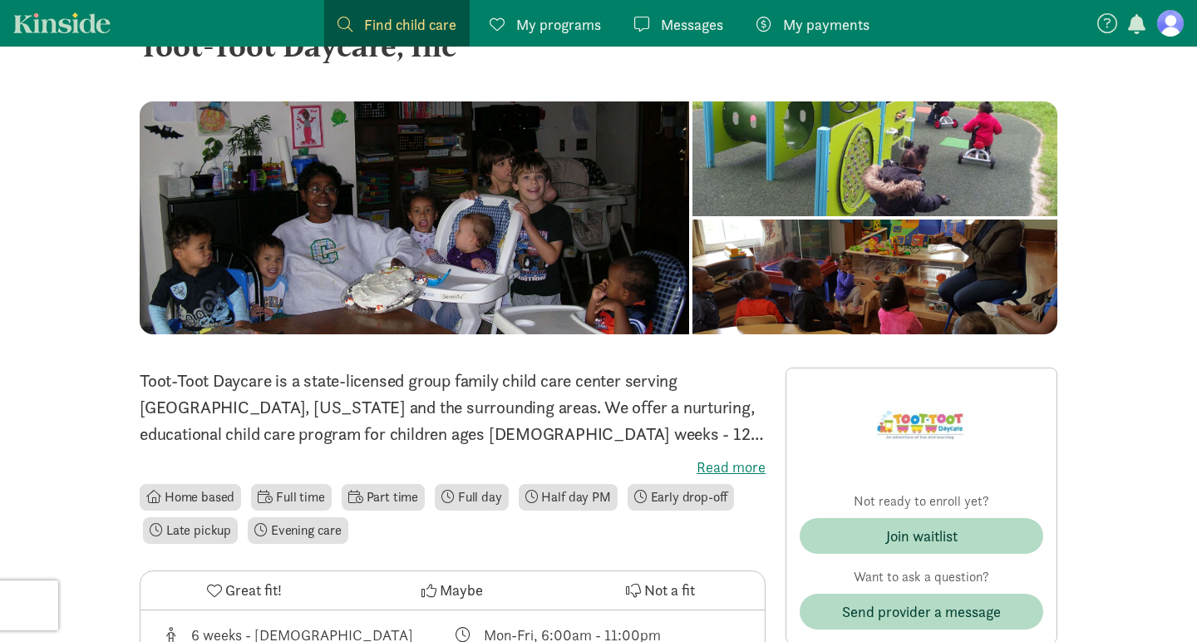
click at [727, 461] on label "Read more" at bounding box center [453, 467] width 626 height 20
click at [0, 0] on input "Read more" at bounding box center [0, 0] width 0 height 0
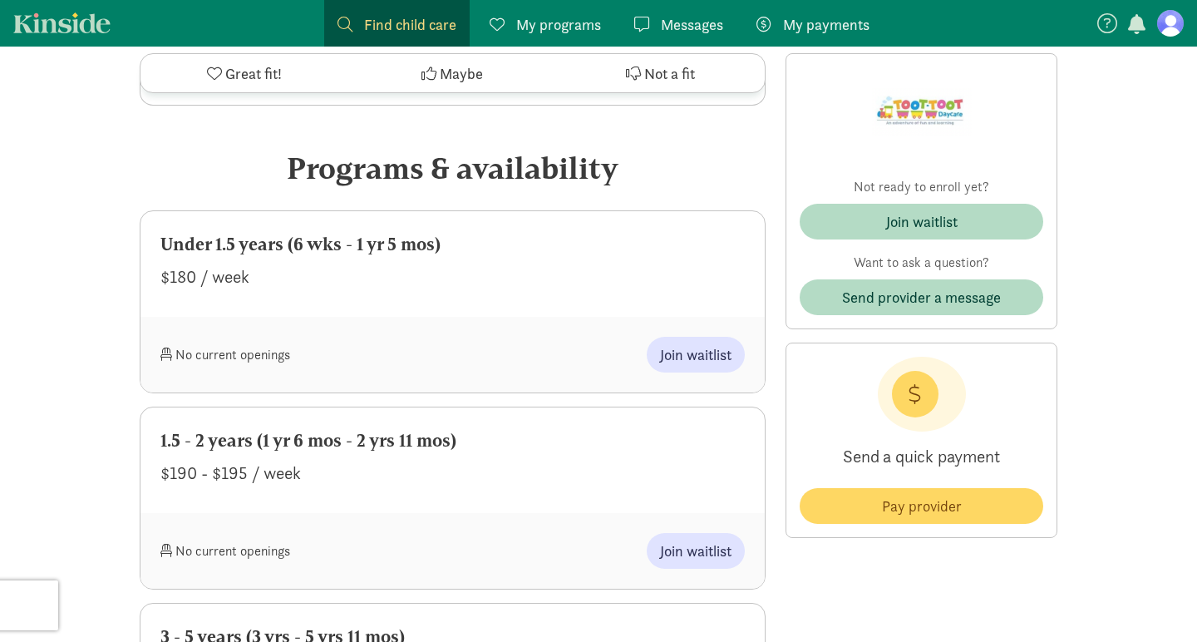
scroll to position [810, 0]
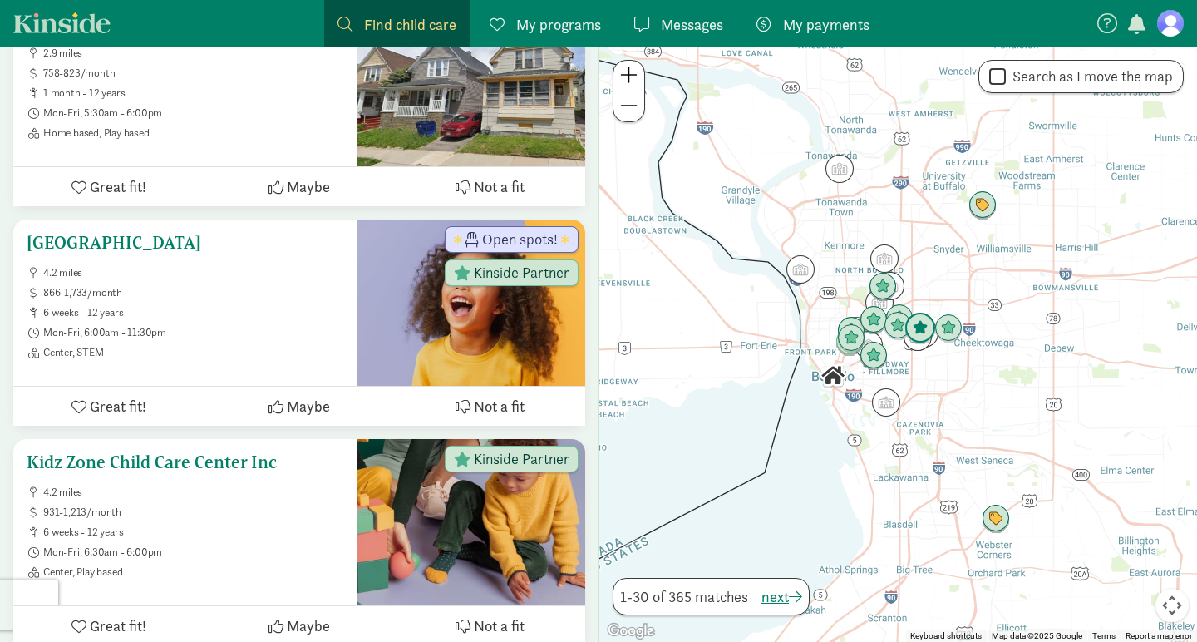
scroll to position [1772, 0]
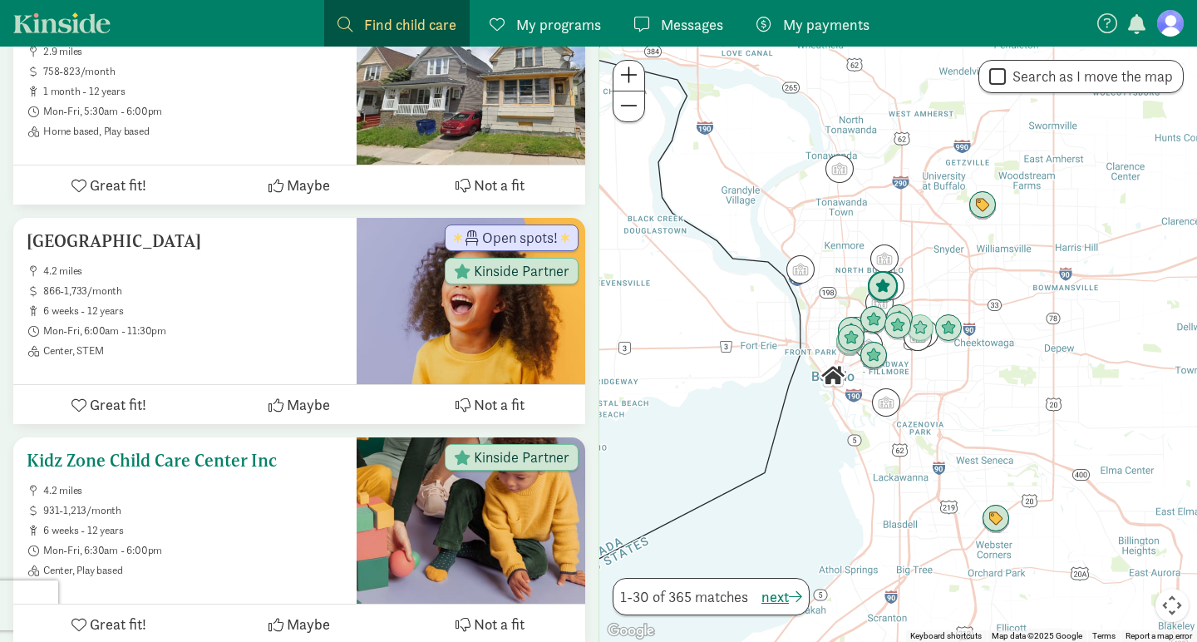
click at [110, 451] on h5 "Kidz Zone Child Care Center Inc" at bounding box center [185, 461] width 317 height 20
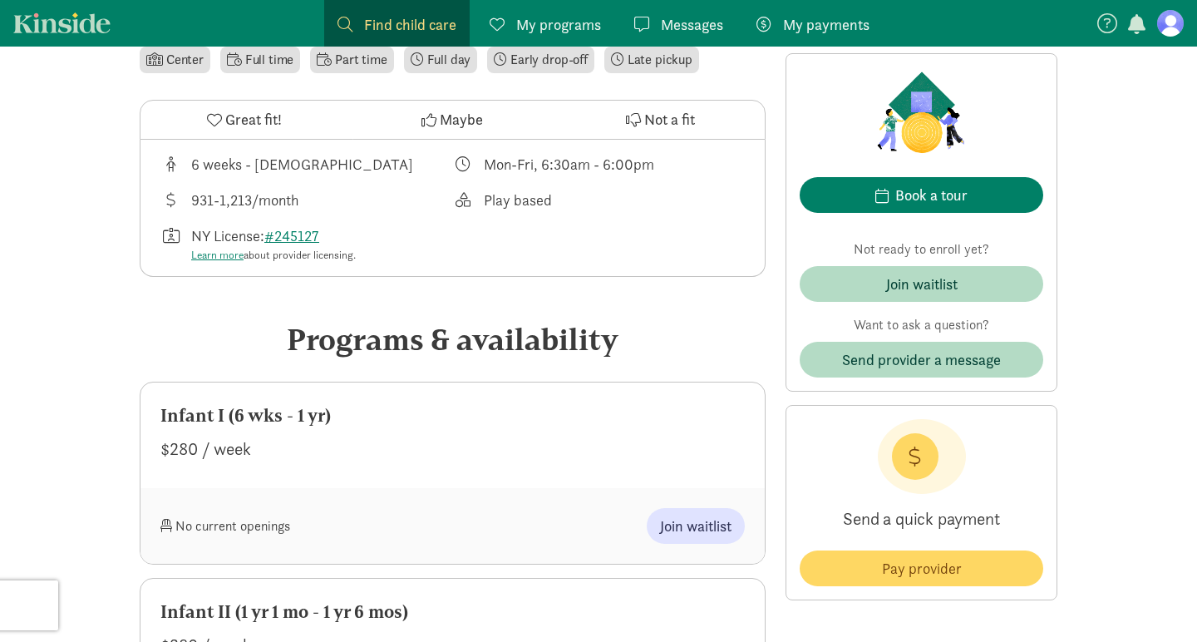
scroll to position [474, 0]
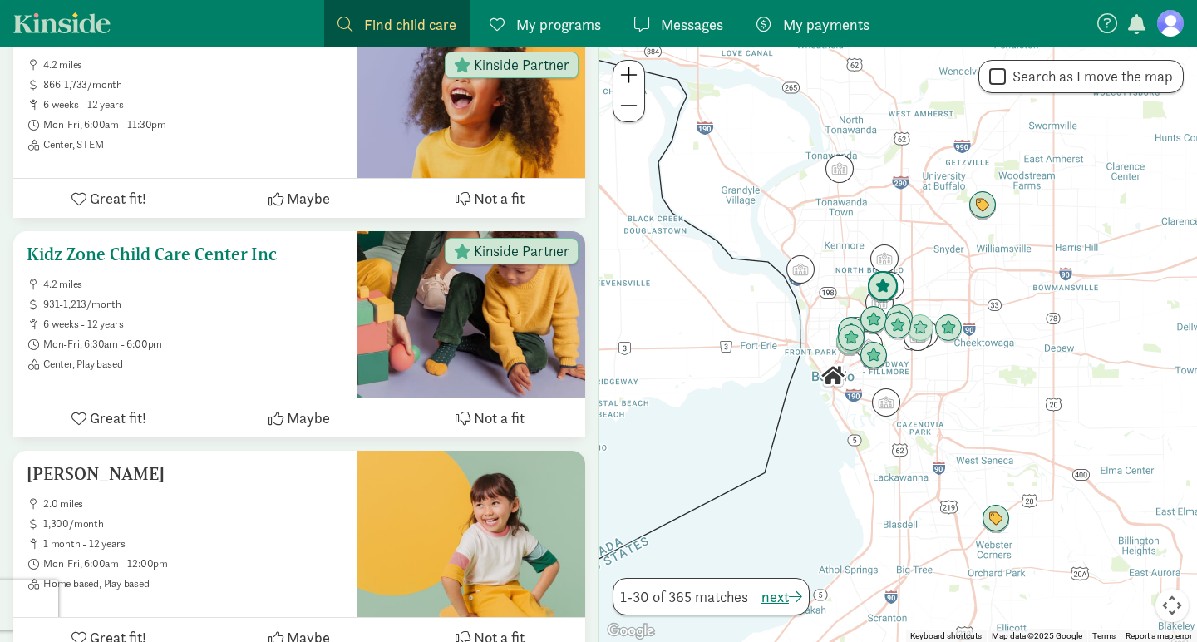
scroll to position [1964, 0]
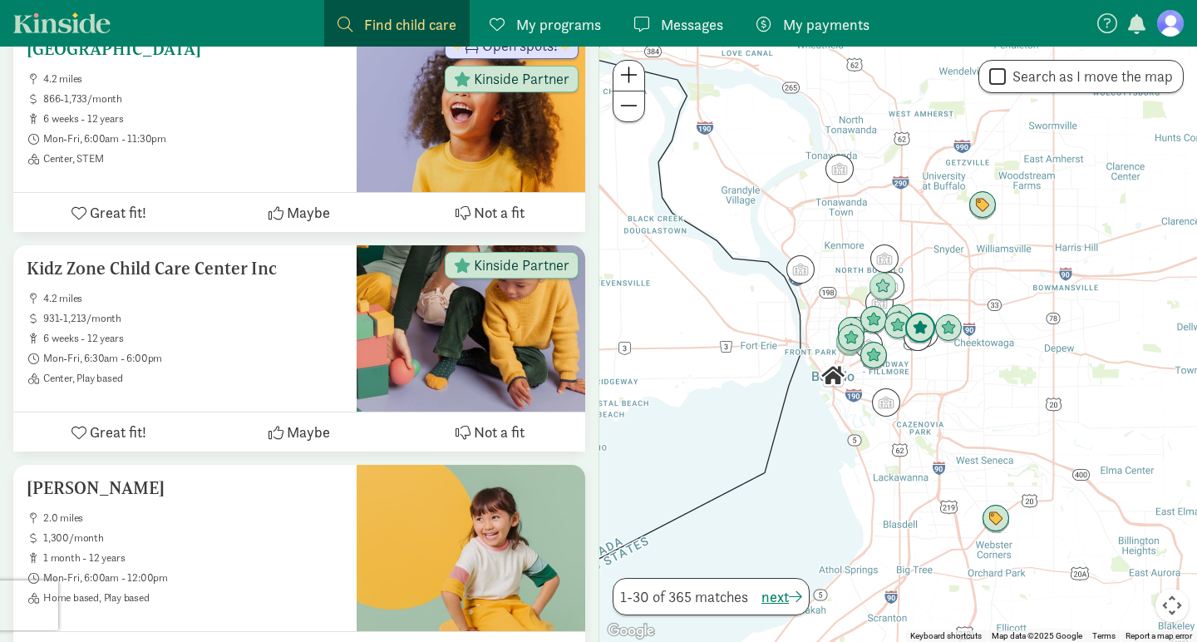
click at [116, 201] on span "Great fit!" at bounding box center [118, 212] width 57 height 22
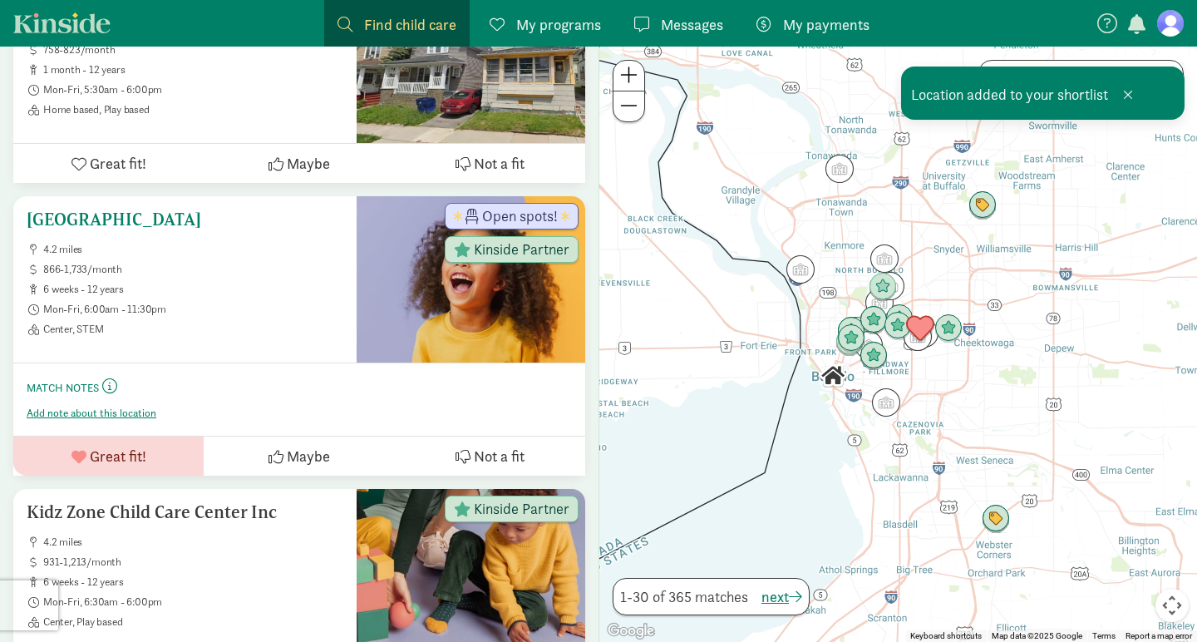
scroll to position [1778, 0]
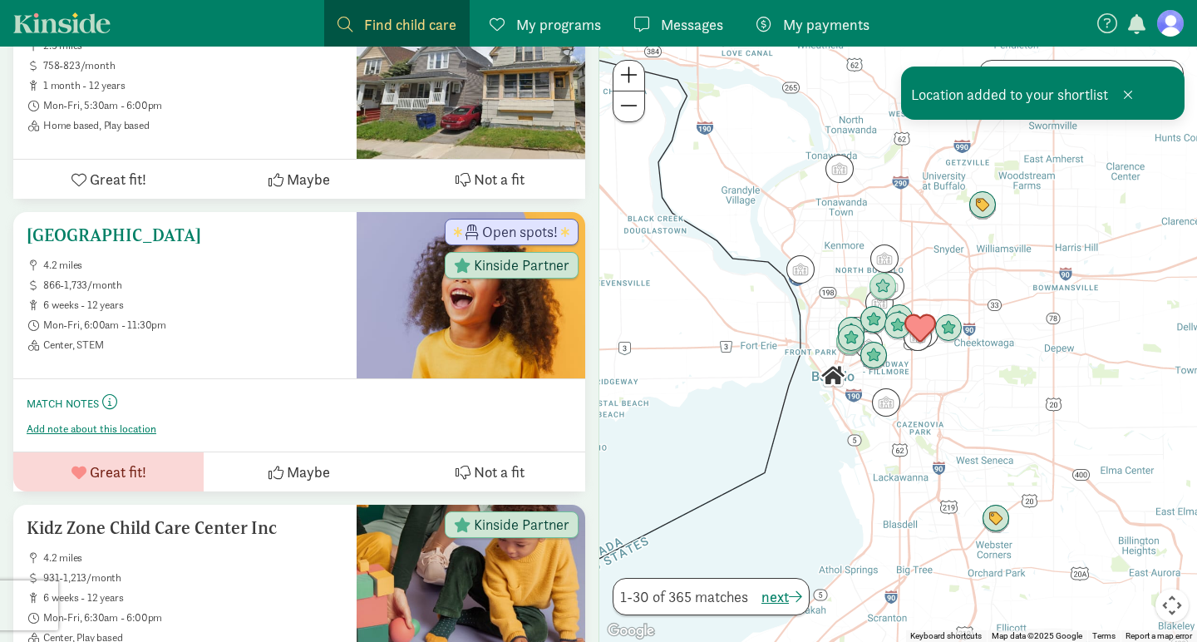
click at [116, 225] on h5 "[GEOGRAPHIC_DATA]" at bounding box center [185, 235] width 317 height 20
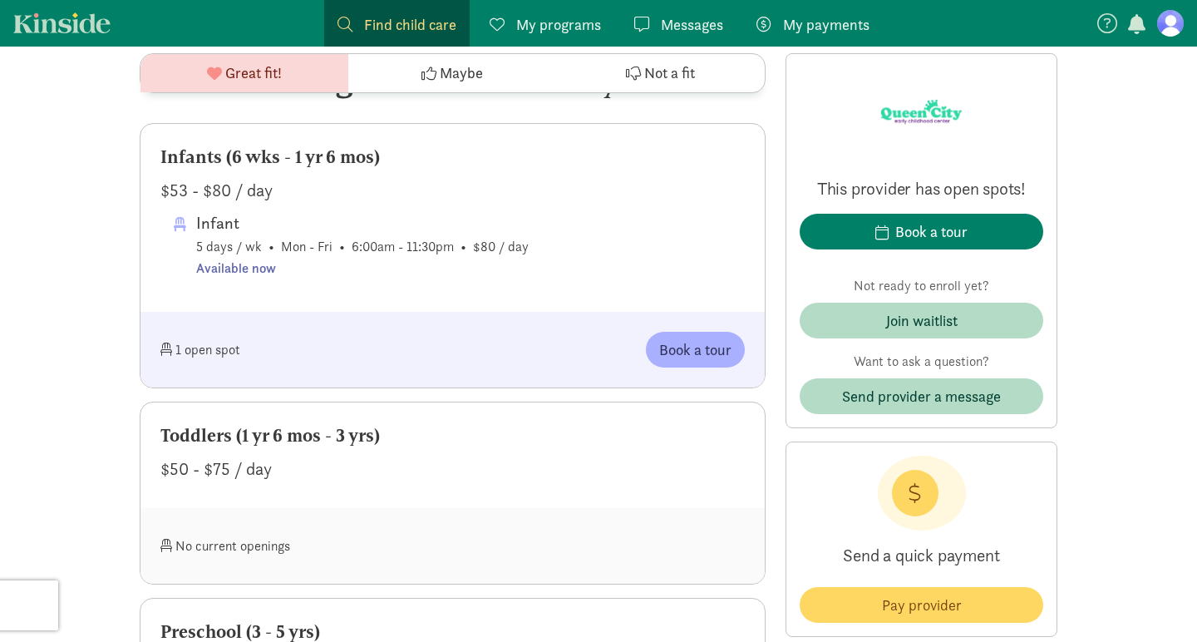
scroll to position [849, 0]
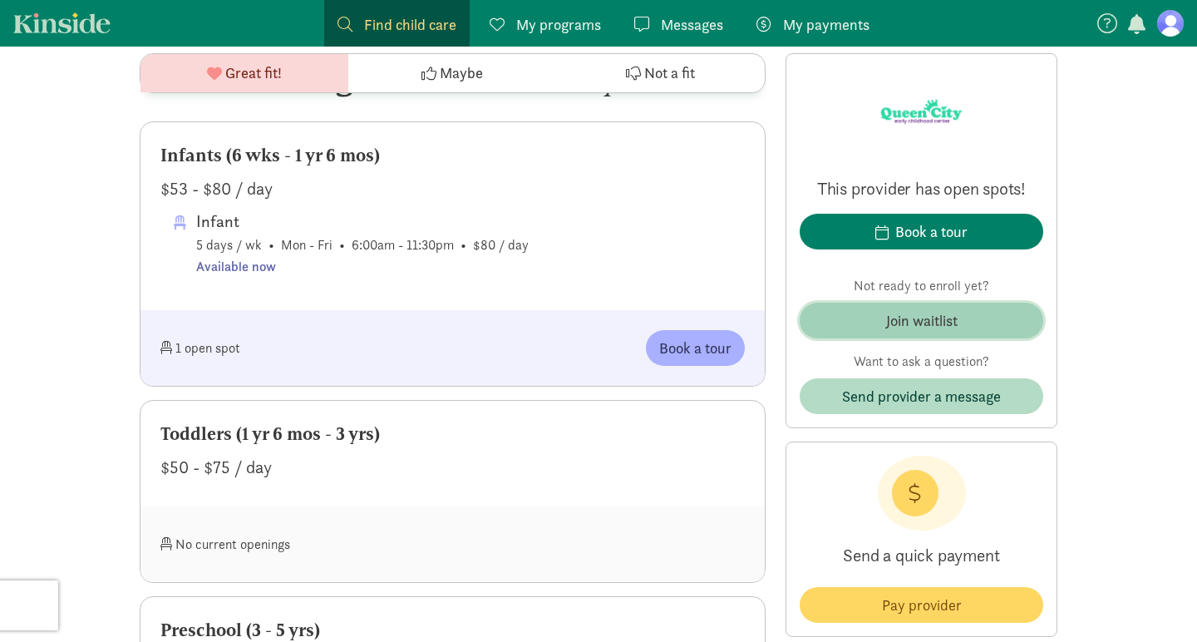
click at [883, 321] on span "Join waitlist" at bounding box center [921, 320] width 217 height 22
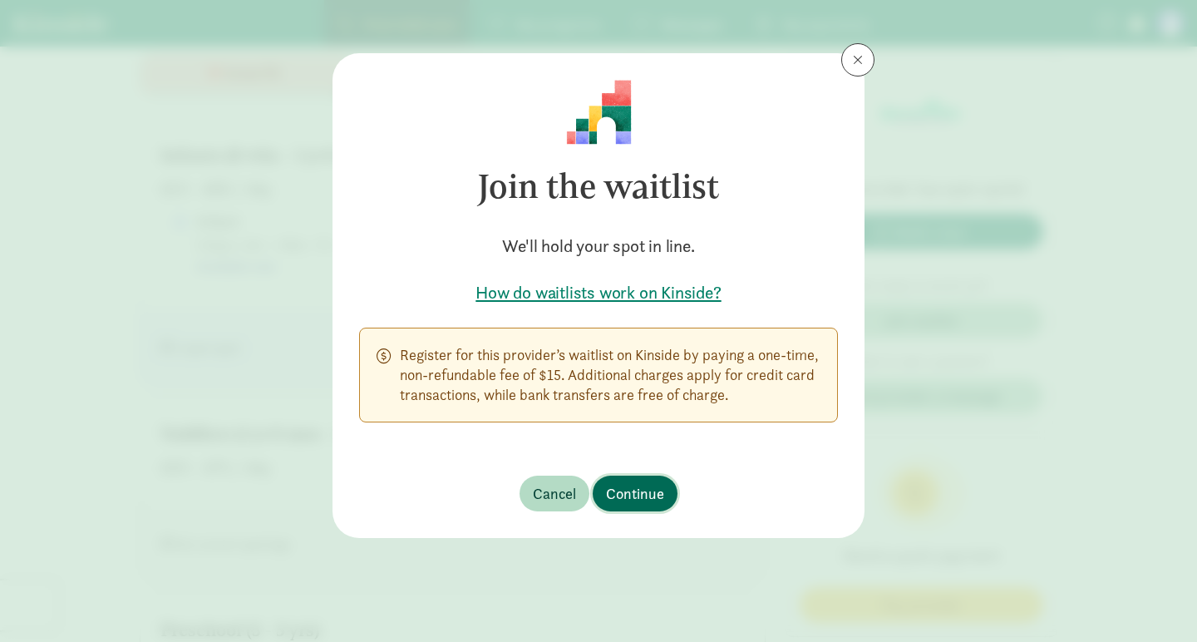
click at [617, 490] on span "Continue" at bounding box center [635, 493] width 58 height 22
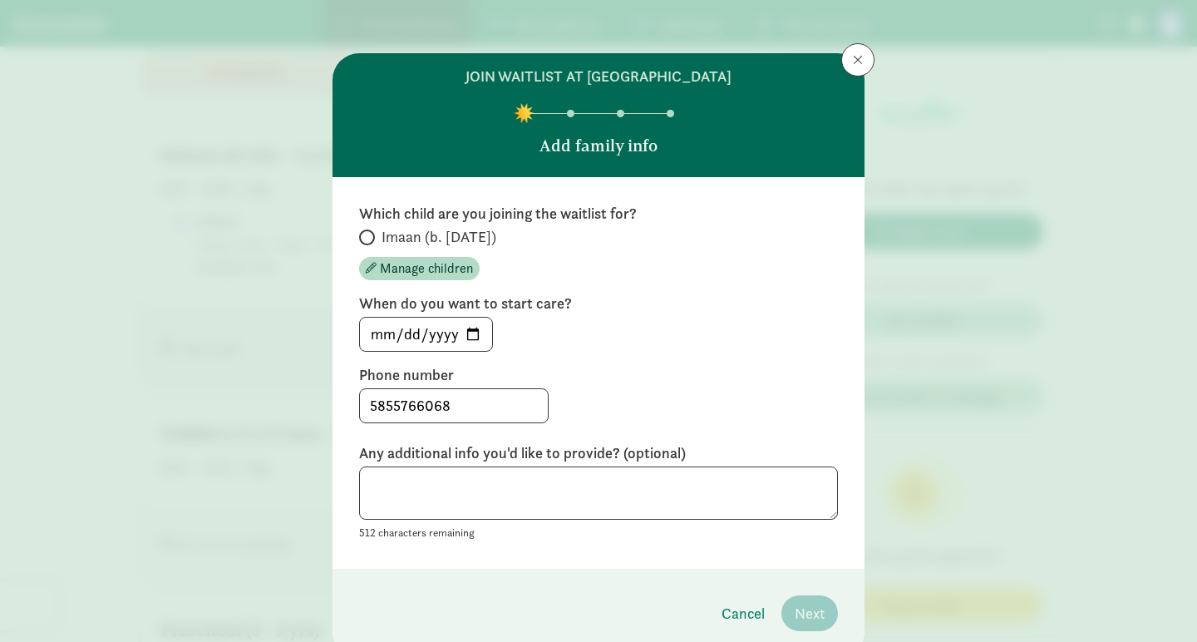
click at [423, 311] on label "When do you want to start care?" at bounding box center [598, 303] width 479 height 20
click at [401, 476] on textarea at bounding box center [598, 493] width 479 height 54
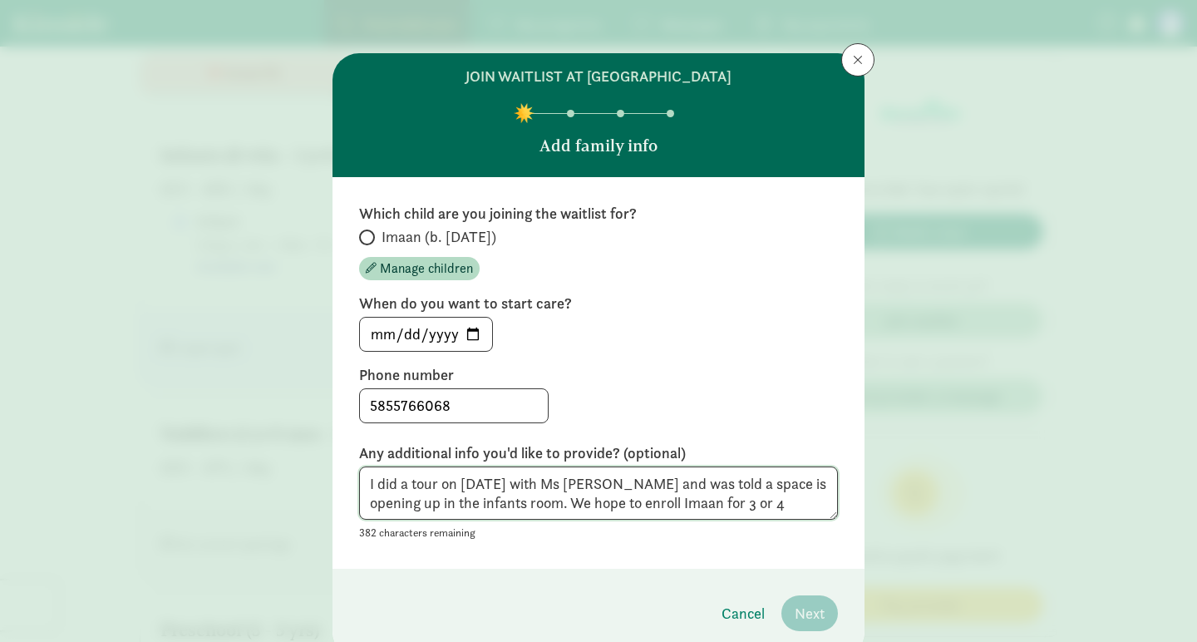
type textarea "I did a tour on Aug 12 with Ms Vanessa and was told a space is opening up in th…"
click at [367, 232] on input "Imaan (b. September 2024)" at bounding box center [364, 237] width 11 height 11
radio input "true"
click at [474, 333] on input "2025-08-13" at bounding box center [426, 334] width 132 height 33
click at [856, 54] on span at bounding box center [858, 59] width 10 height 13
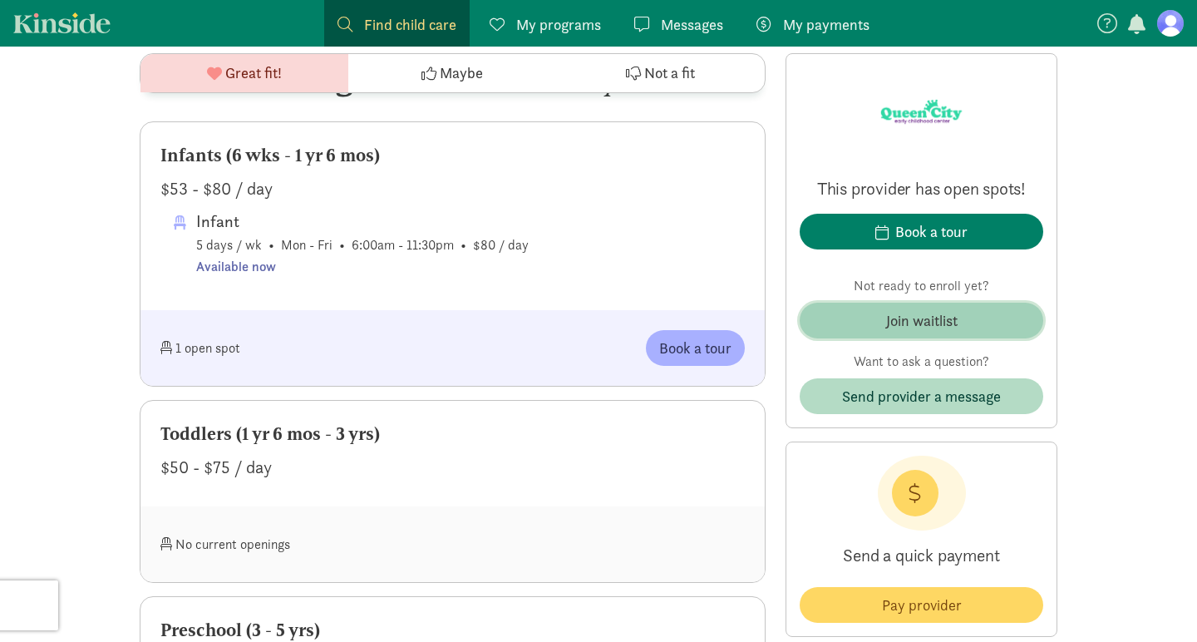
click at [920, 322] on div "Join waitlist" at bounding box center [922, 320] width 72 height 22
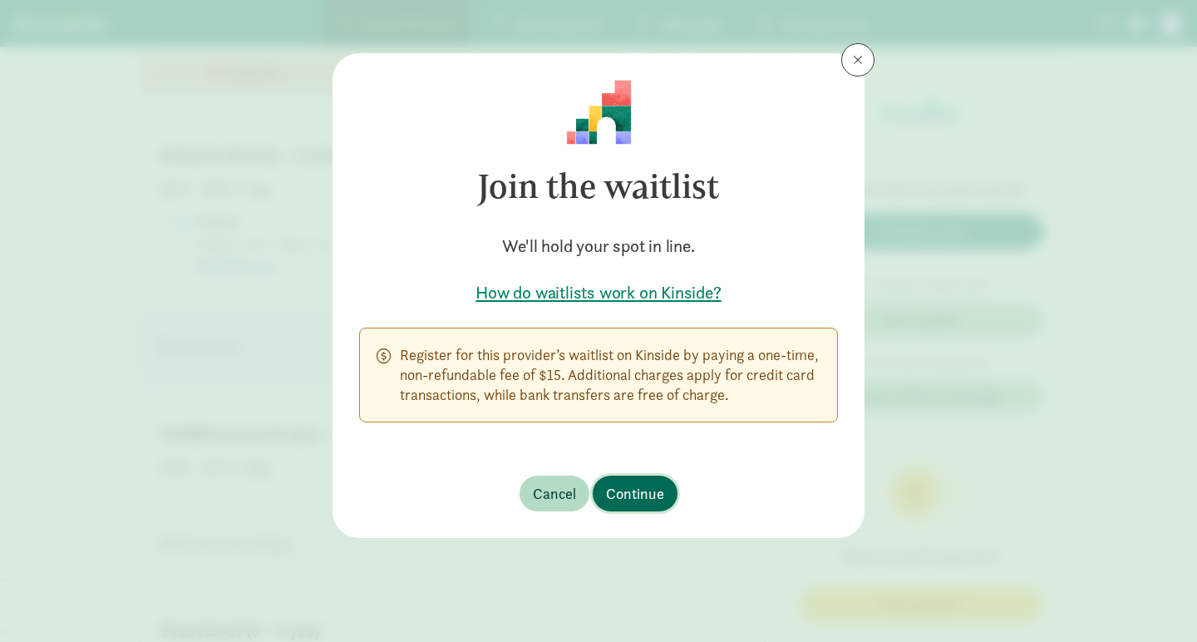
click at [639, 494] on span "Continue" at bounding box center [635, 493] width 58 height 22
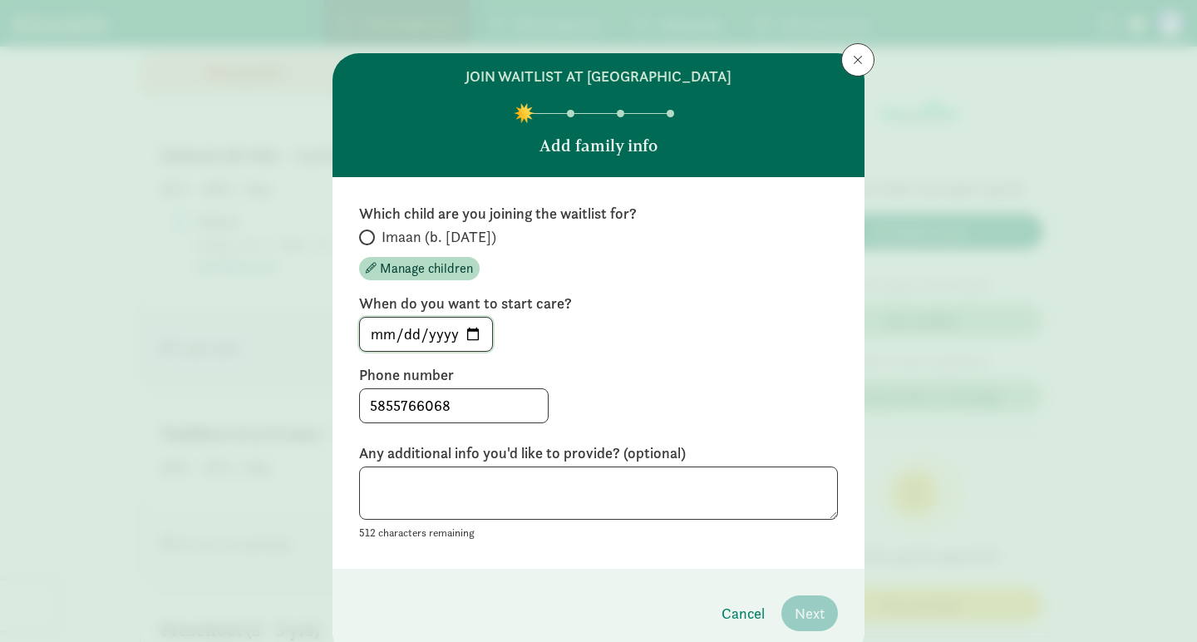
click at [405, 338] on input "2025-08-13" at bounding box center [426, 334] width 132 height 33
click at [475, 338] on input "2025-08-13" at bounding box center [426, 334] width 132 height 33
type input "2025-08-21"
click at [415, 506] on textarea at bounding box center [598, 493] width 479 height 54
type textarea "I"
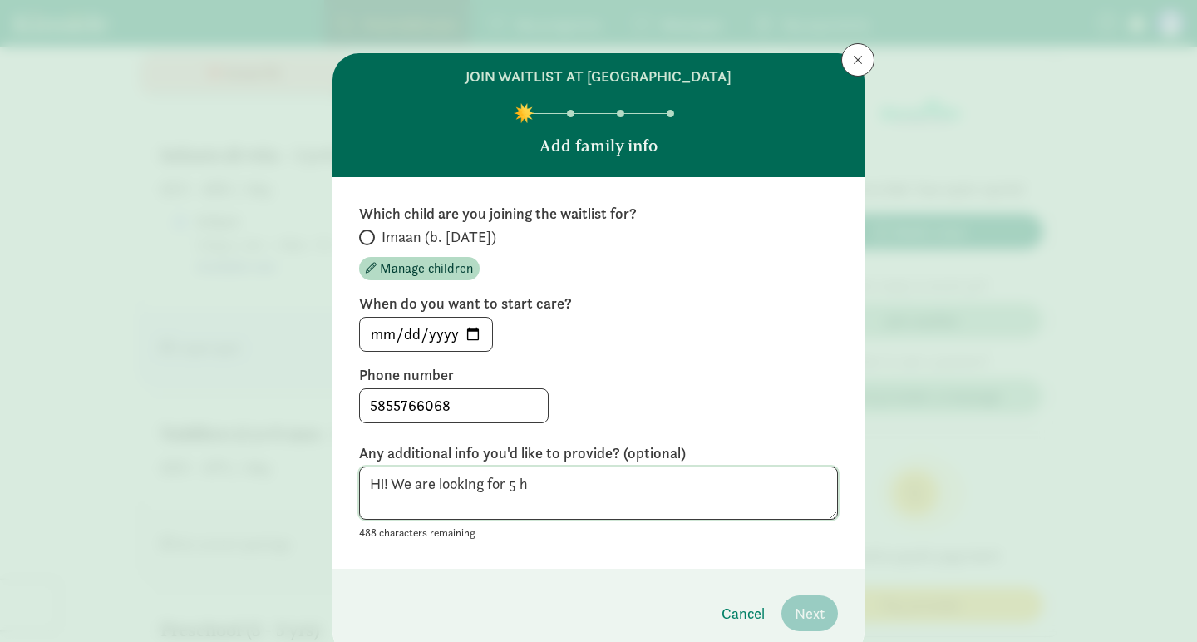
click at [415, 506] on textarea "Hi! We are looking for 5 h" at bounding box center [598, 493] width 479 height 54
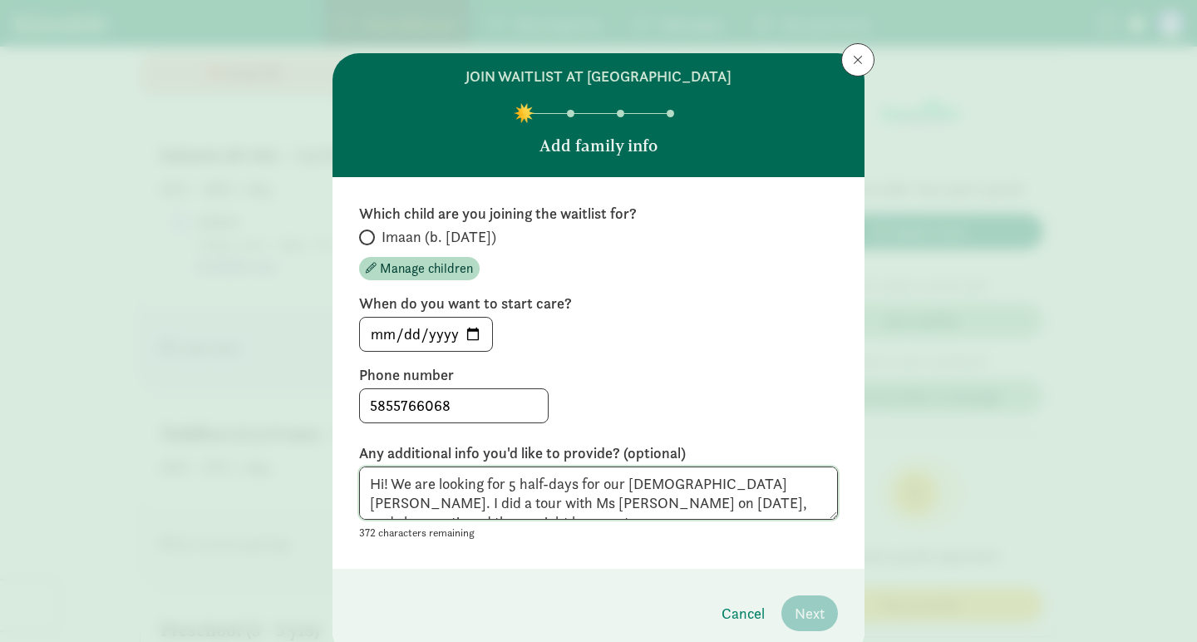
scroll to position [12, 0]
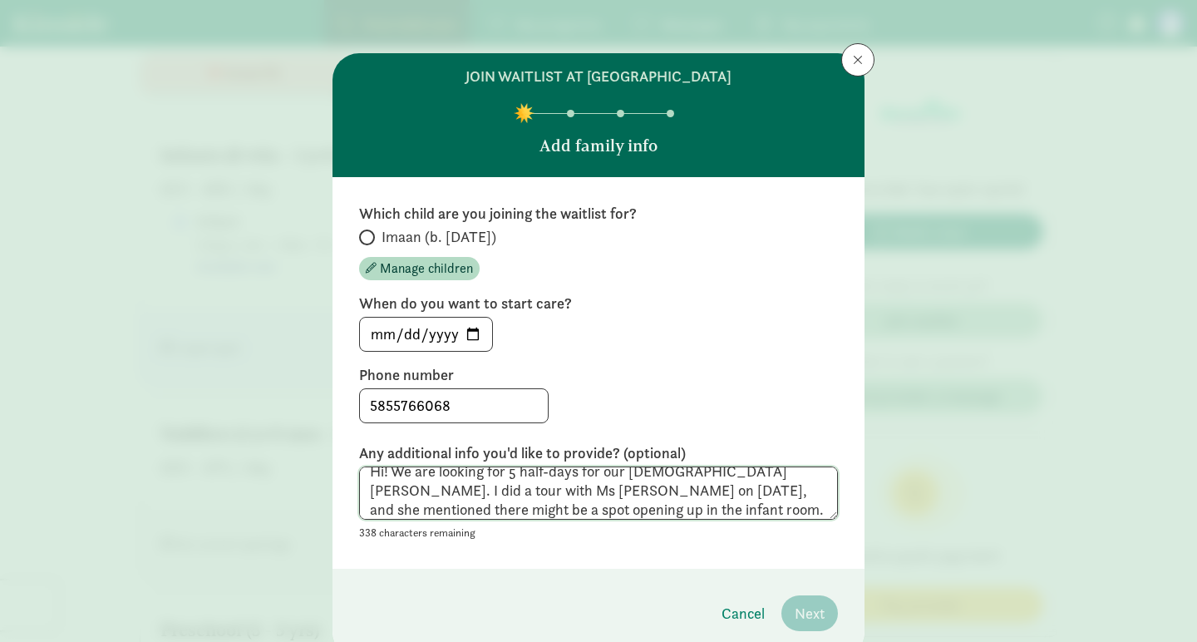
click at [764, 476] on textarea "Hi! We are looking for 5 half-days for our 11-month-old Imaan. I did a tour wit…" at bounding box center [598, 493] width 479 height 54
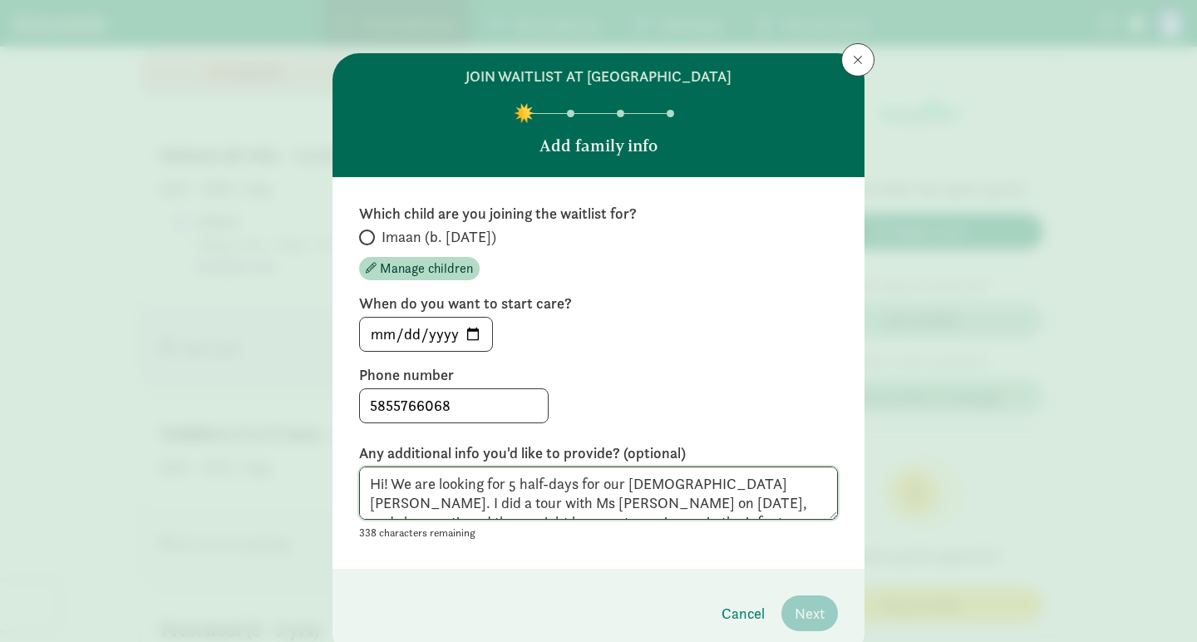
click at [586, 487] on textarea "Hi! We are looking for 5 half-days for our 11-month-old Imaan. I did a tour wit…" at bounding box center [598, 493] width 479 height 54
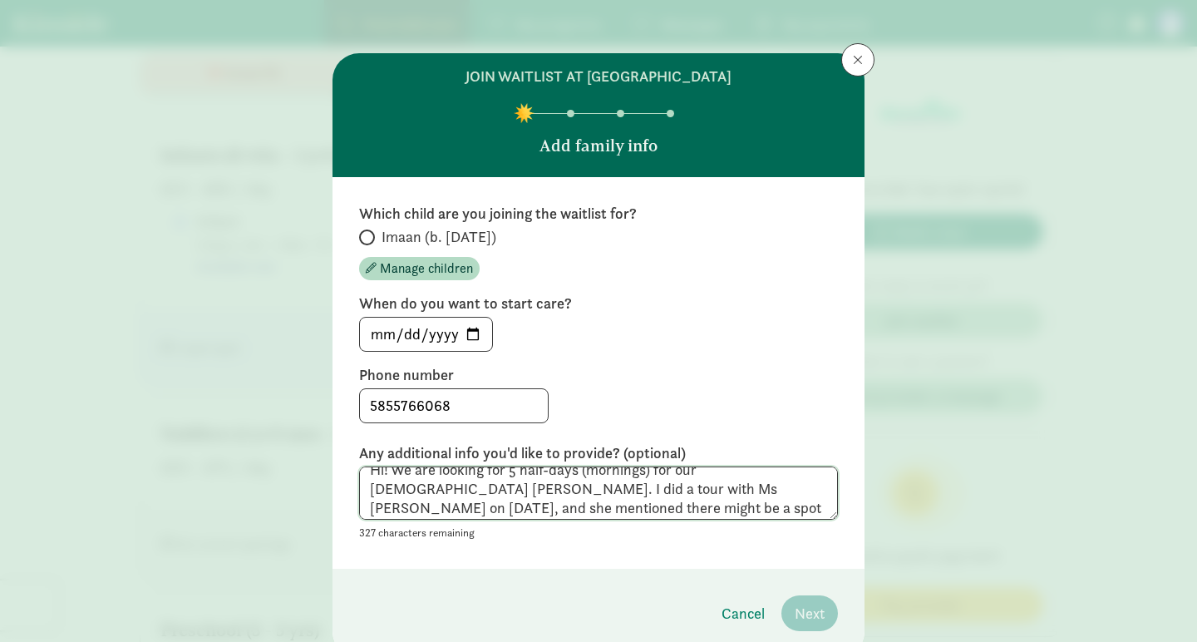
scroll to position [19, 0]
click at [673, 507] on textarea "Hi! We are looking for 5 half-days (mornings) for our 11-month-old Imaan. I did…" at bounding box center [598, 493] width 479 height 54
type textarea "Hi! We are looking for 5 half-days (mornings) for our 11-month-old Imaan. I did…"
click at [370, 229] on label "Imaan (b. September 2024)" at bounding box center [598, 237] width 479 height 20
click at [370, 232] on input "Imaan (b. September 2024)" at bounding box center [364, 237] width 11 height 11
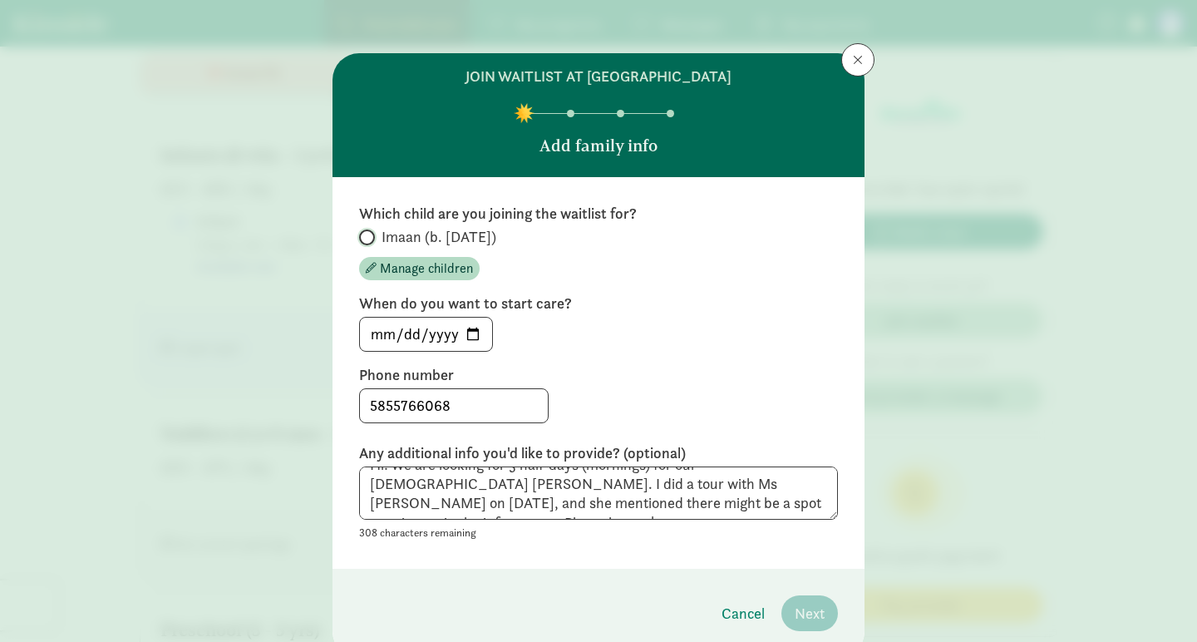
radio input "true"
click at [806, 504] on textarea "Hi! We are looking for 5 half-days (mornings) for our 11-month-old Imaan. I did…" at bounding box center [598, 493] width 479 height 54
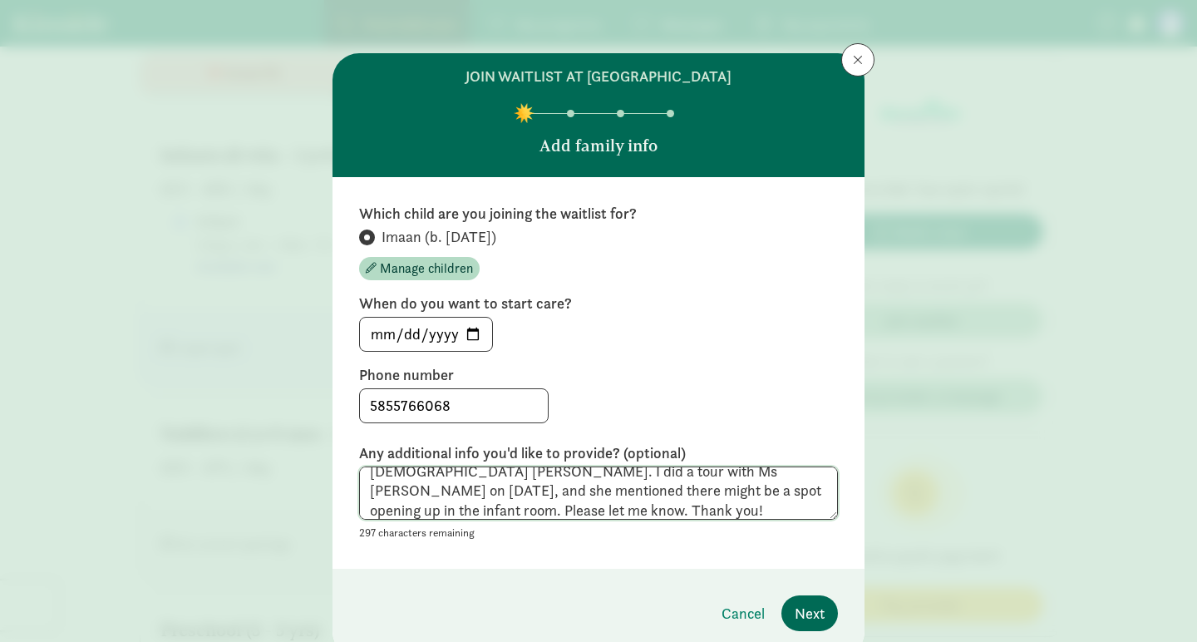
type textarea "Hi! We are looking for 5 half-days (mornings) for our 11-month-old Imaan. I did…"
click at [803, 613] on span "Next" at bounding box center [810, 613] width 30 height 22
